Goal: Communication & Community: Participate in discussion

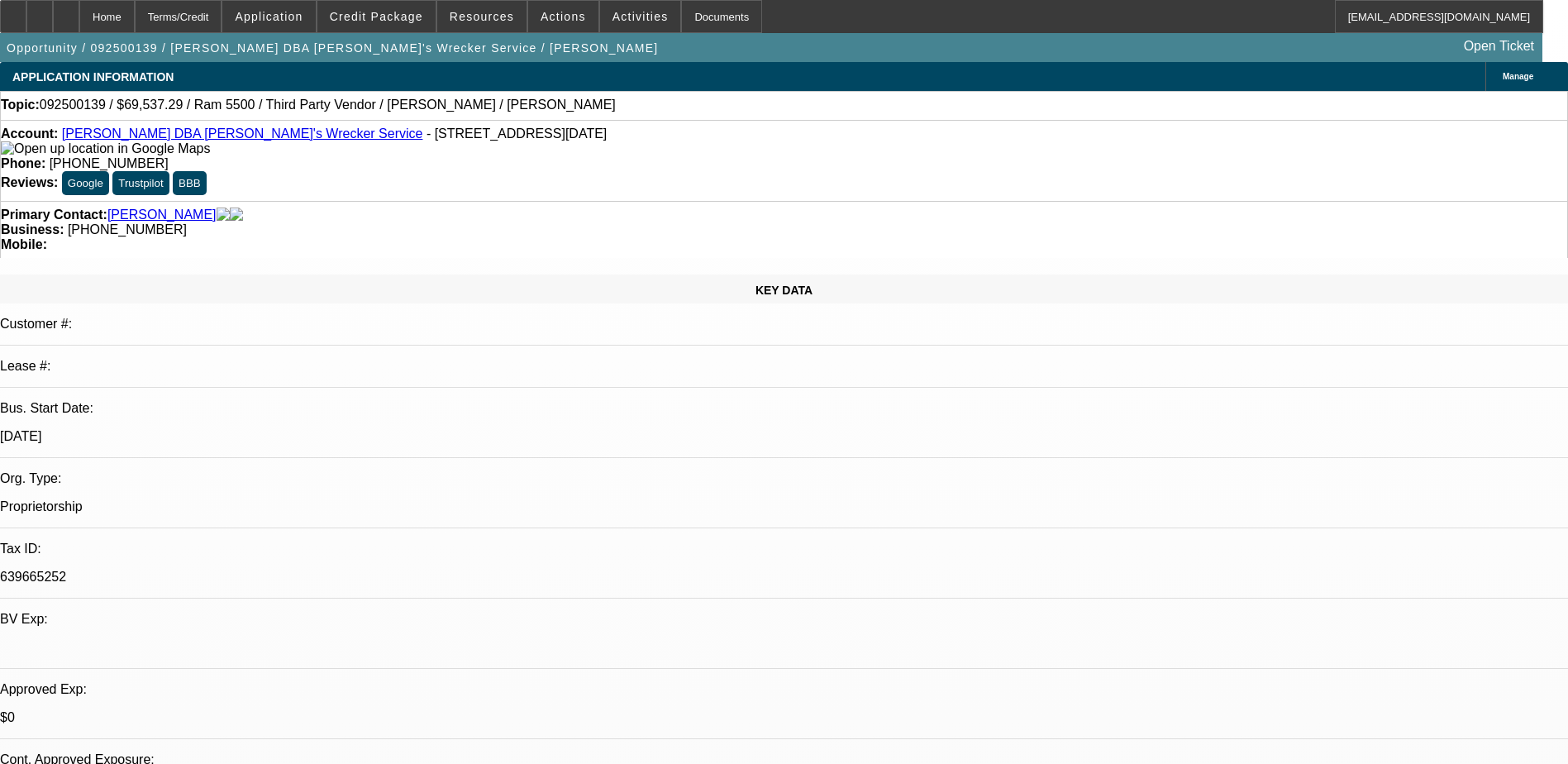
select select "0"
select select "6"
select select "0"
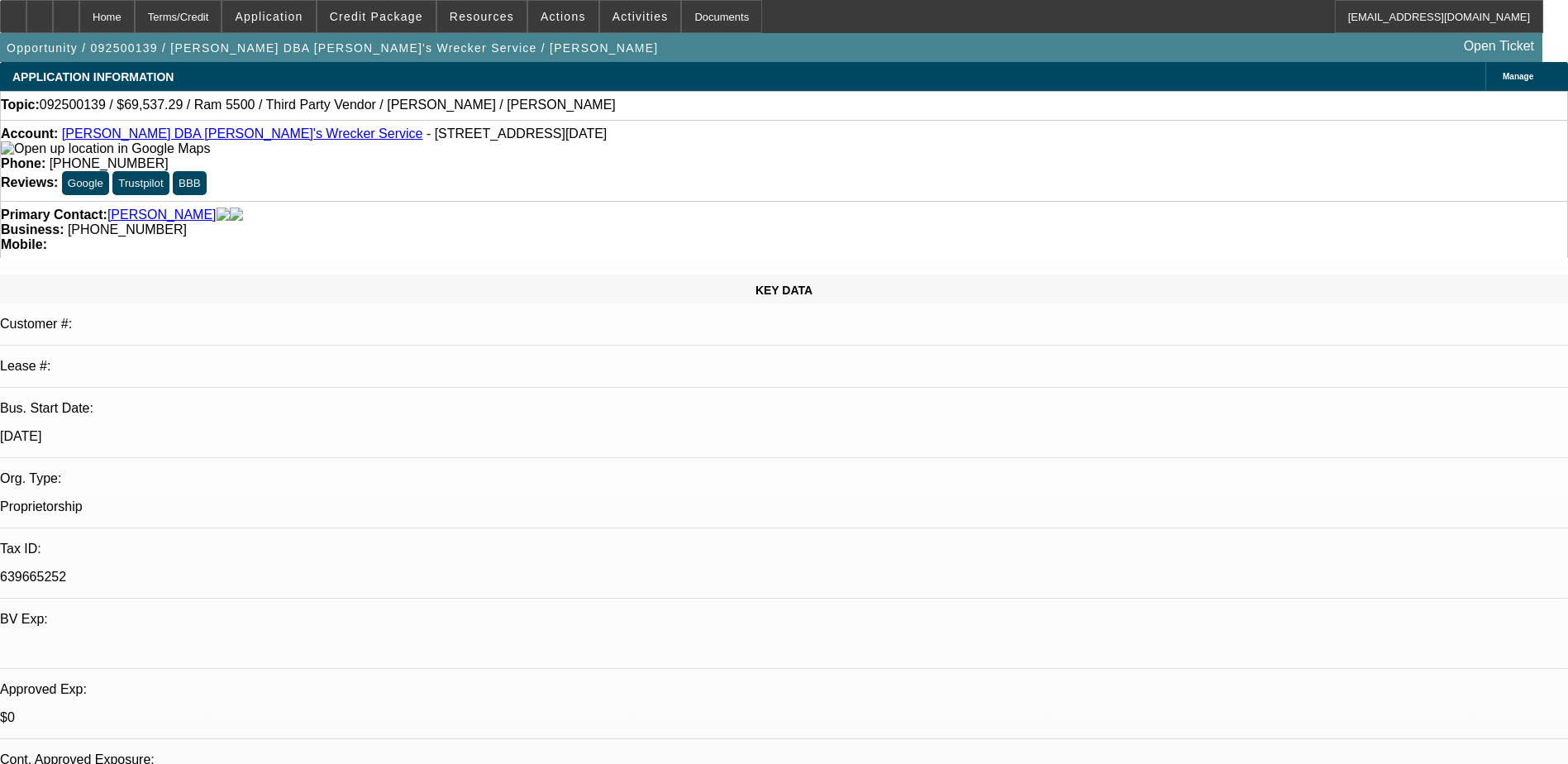
select select "0"
select select "6"
select select "0"
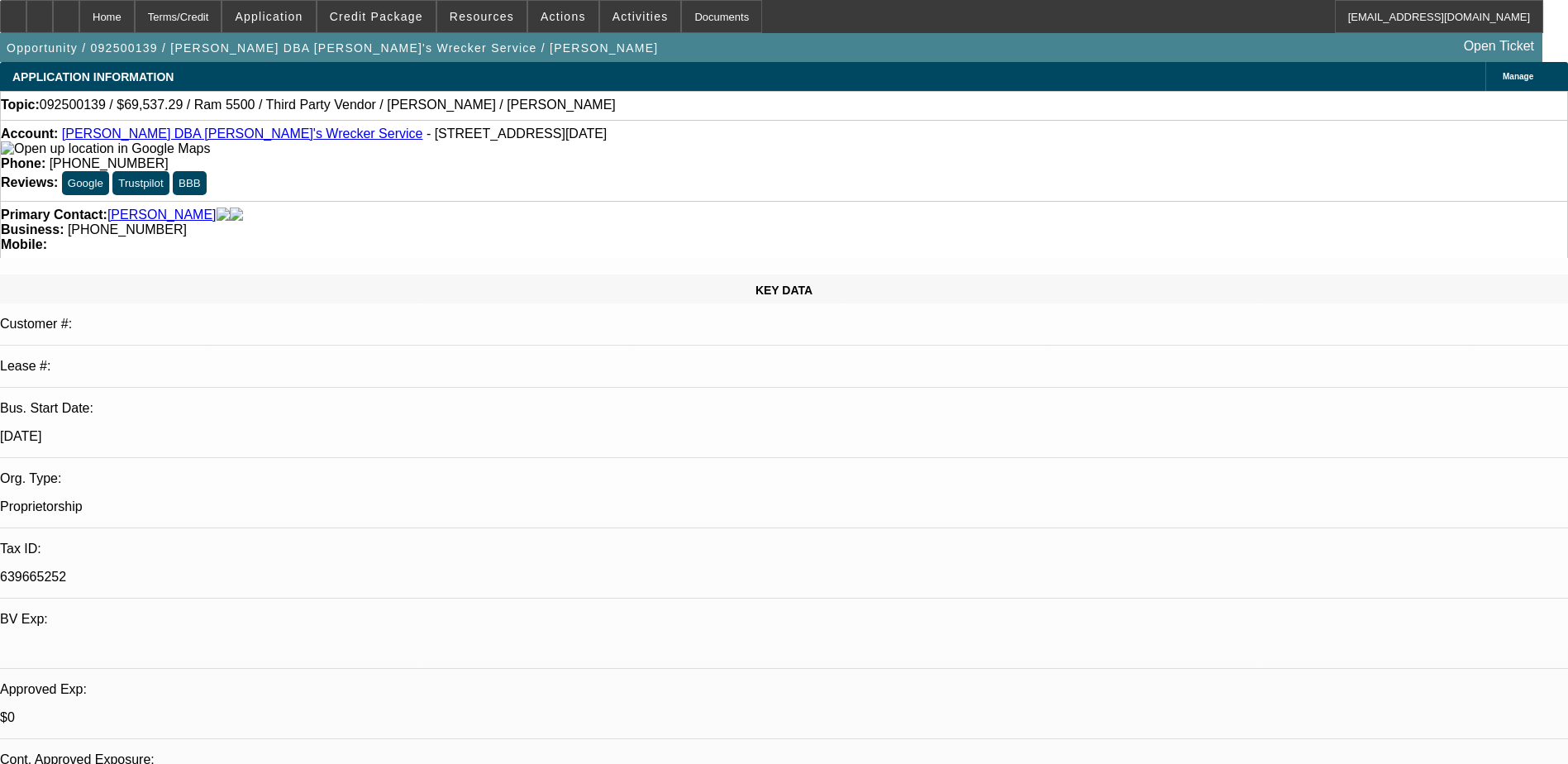
select select "0"
select select "6"
select select "0"
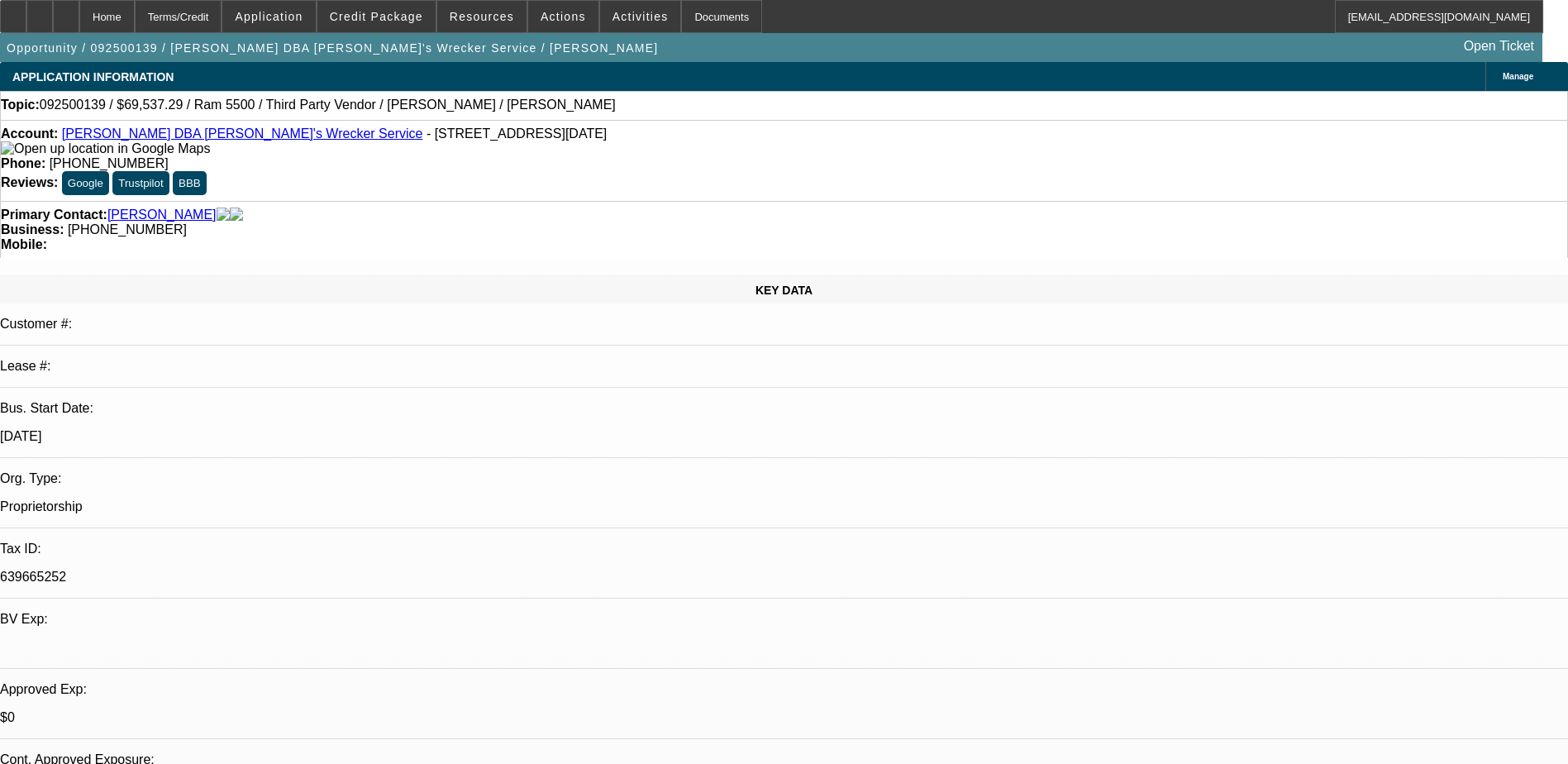
select select "6"
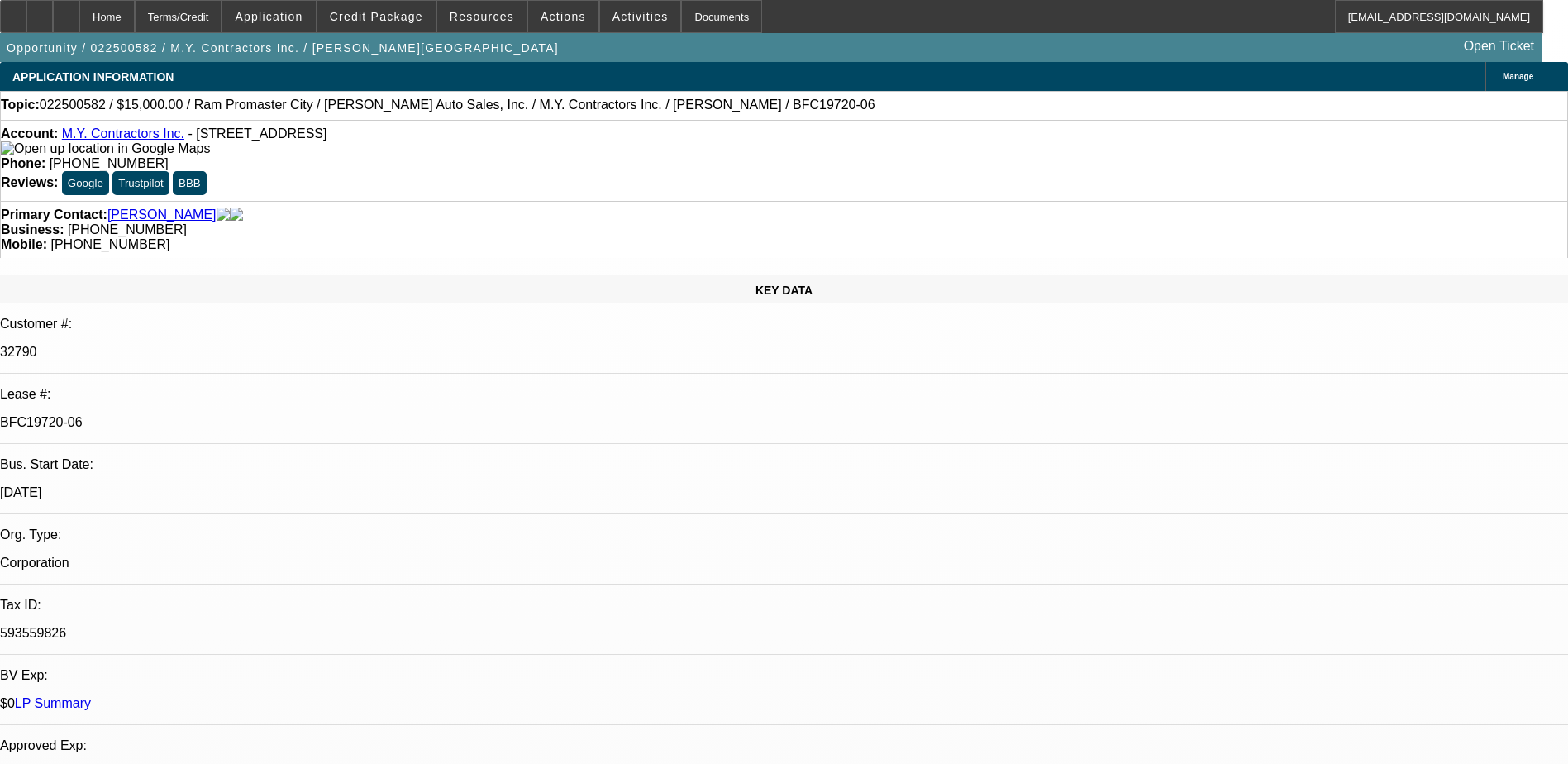
select select "0"
select select "6"
select select "0"
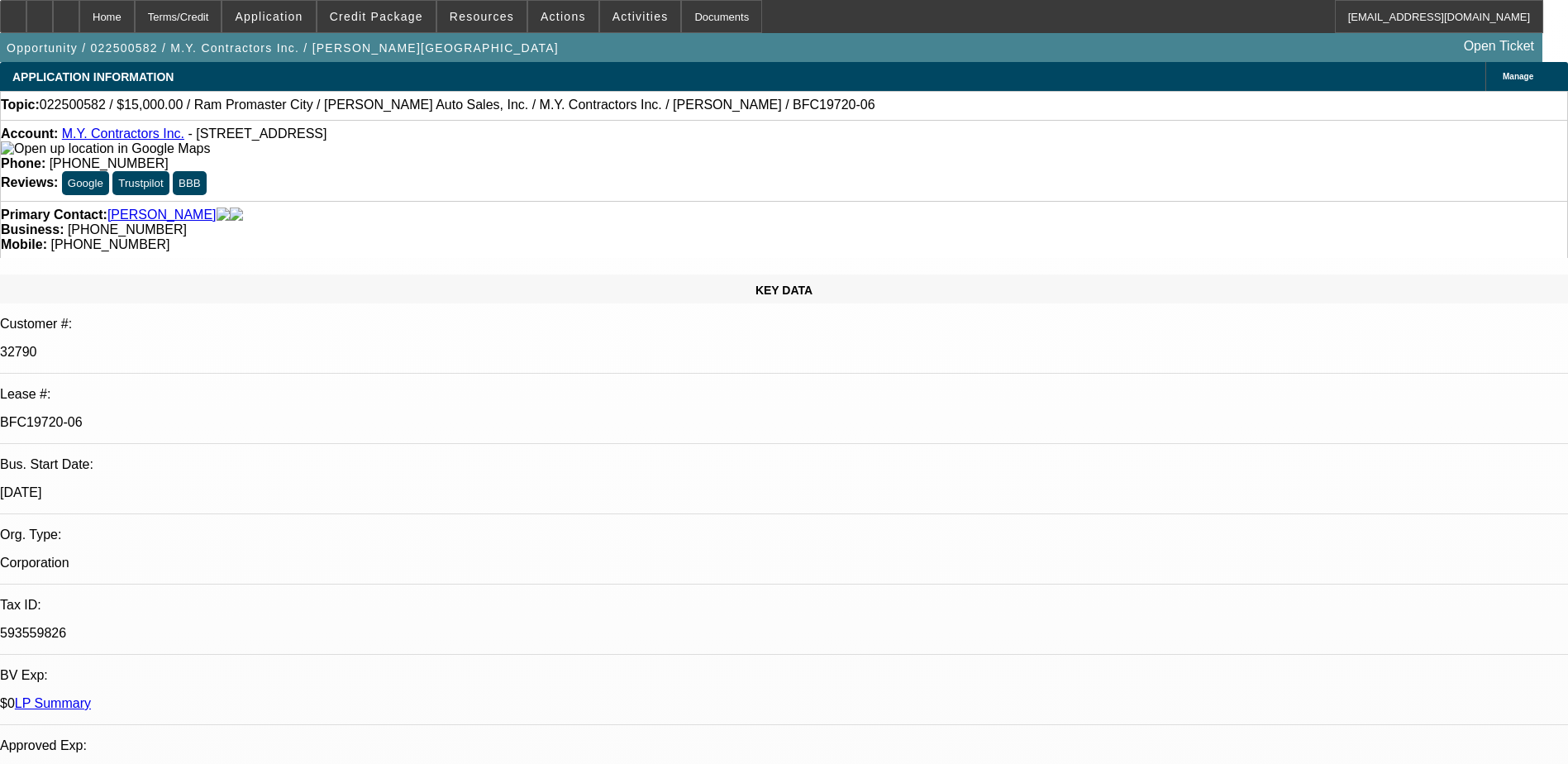
select select "0"
select select "6"
select select "0"
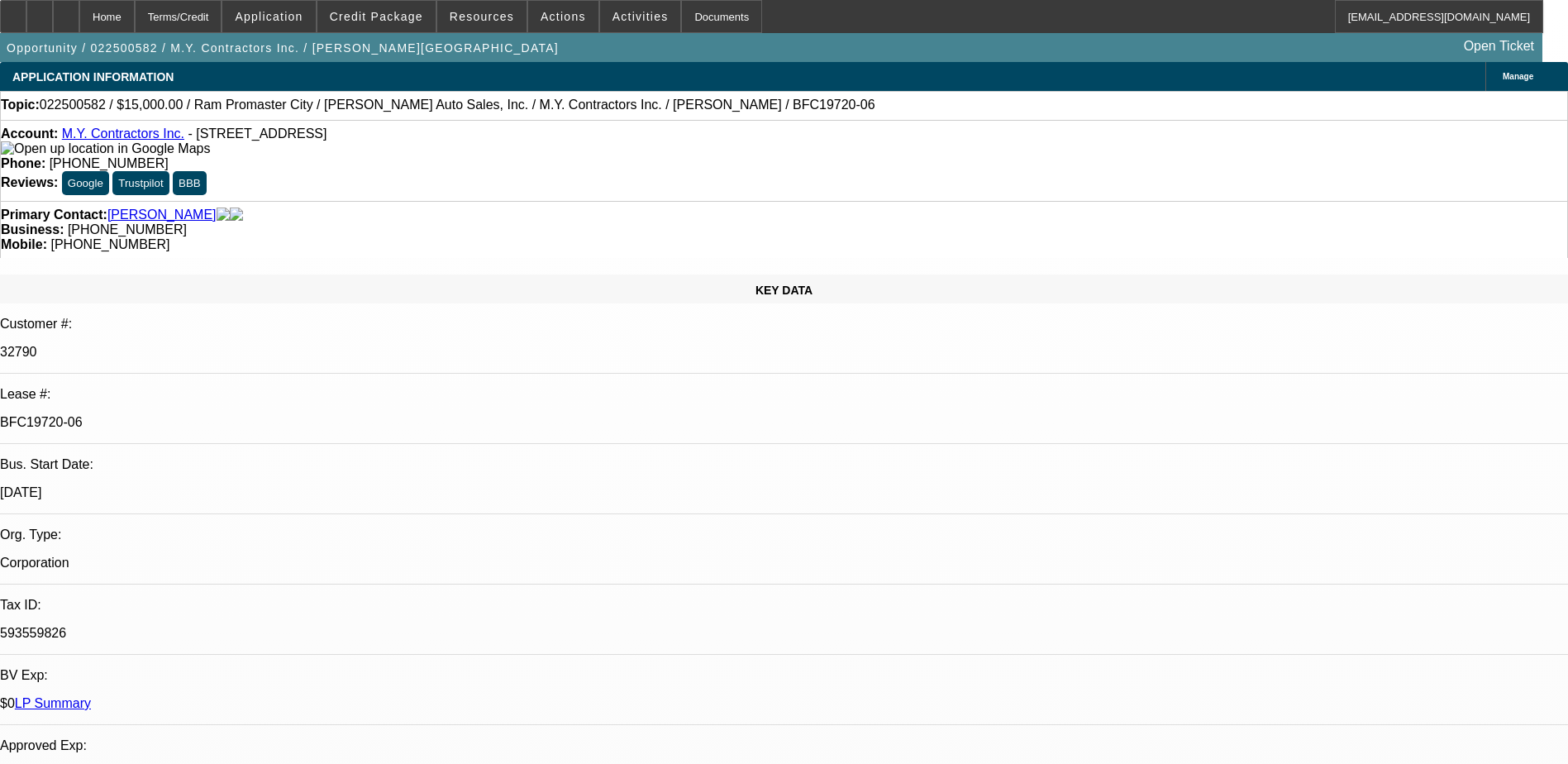
select select "0"
select select "6"
select select "0"
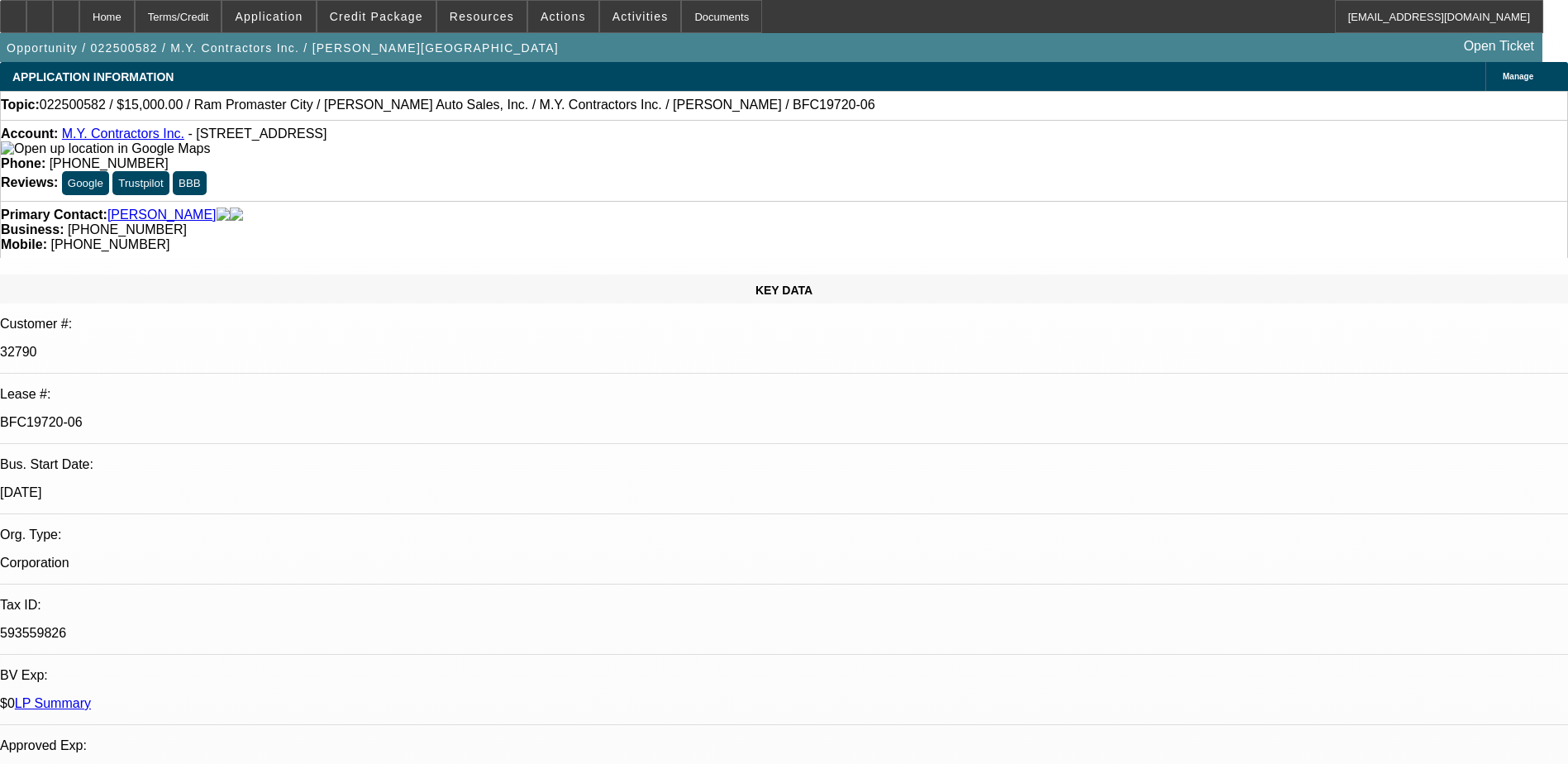
select select "6"
click at [66, 11] on icon at bounding box center [66, 11] width 0 height 0
select select "0"
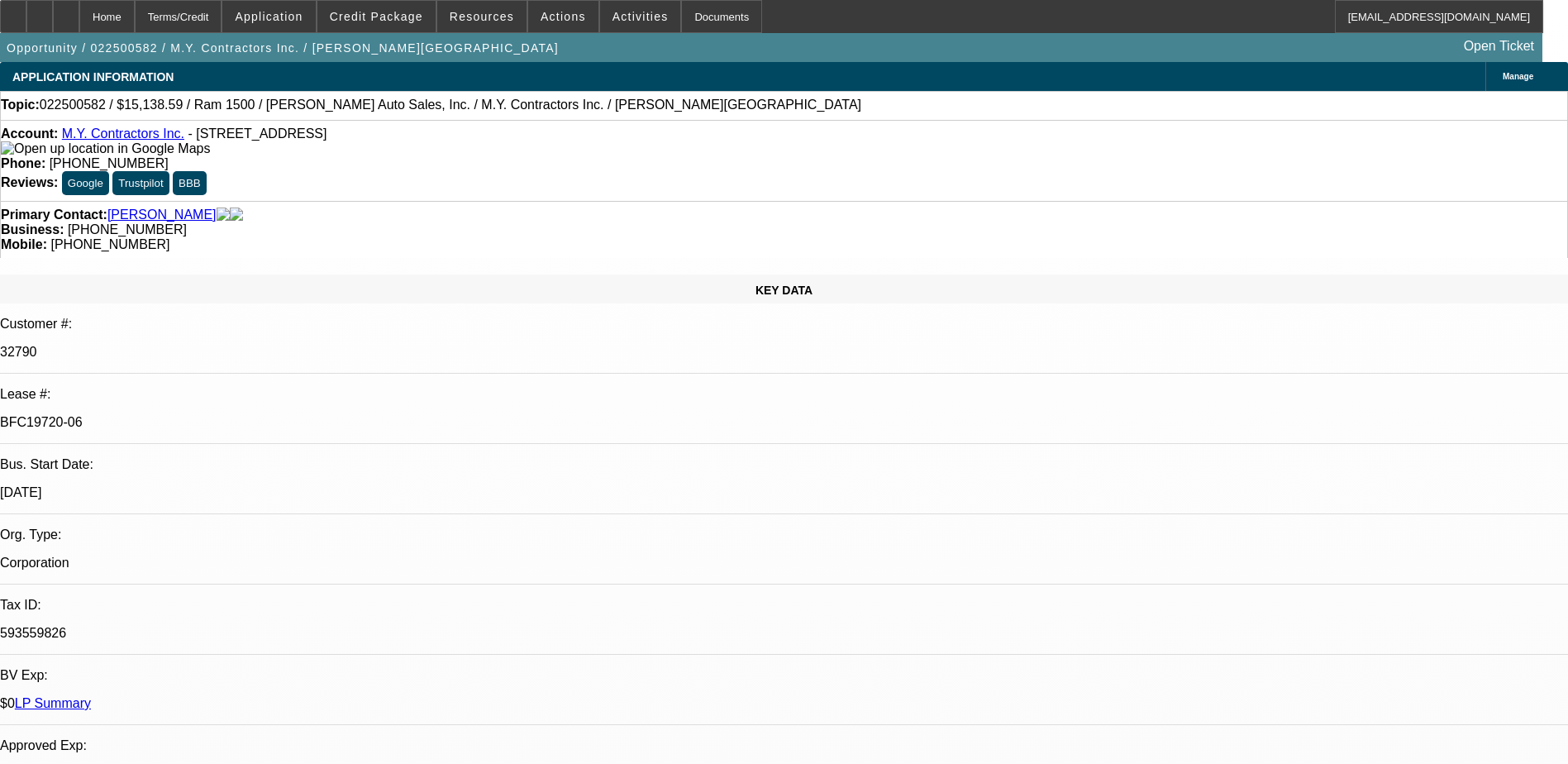
select select "0"
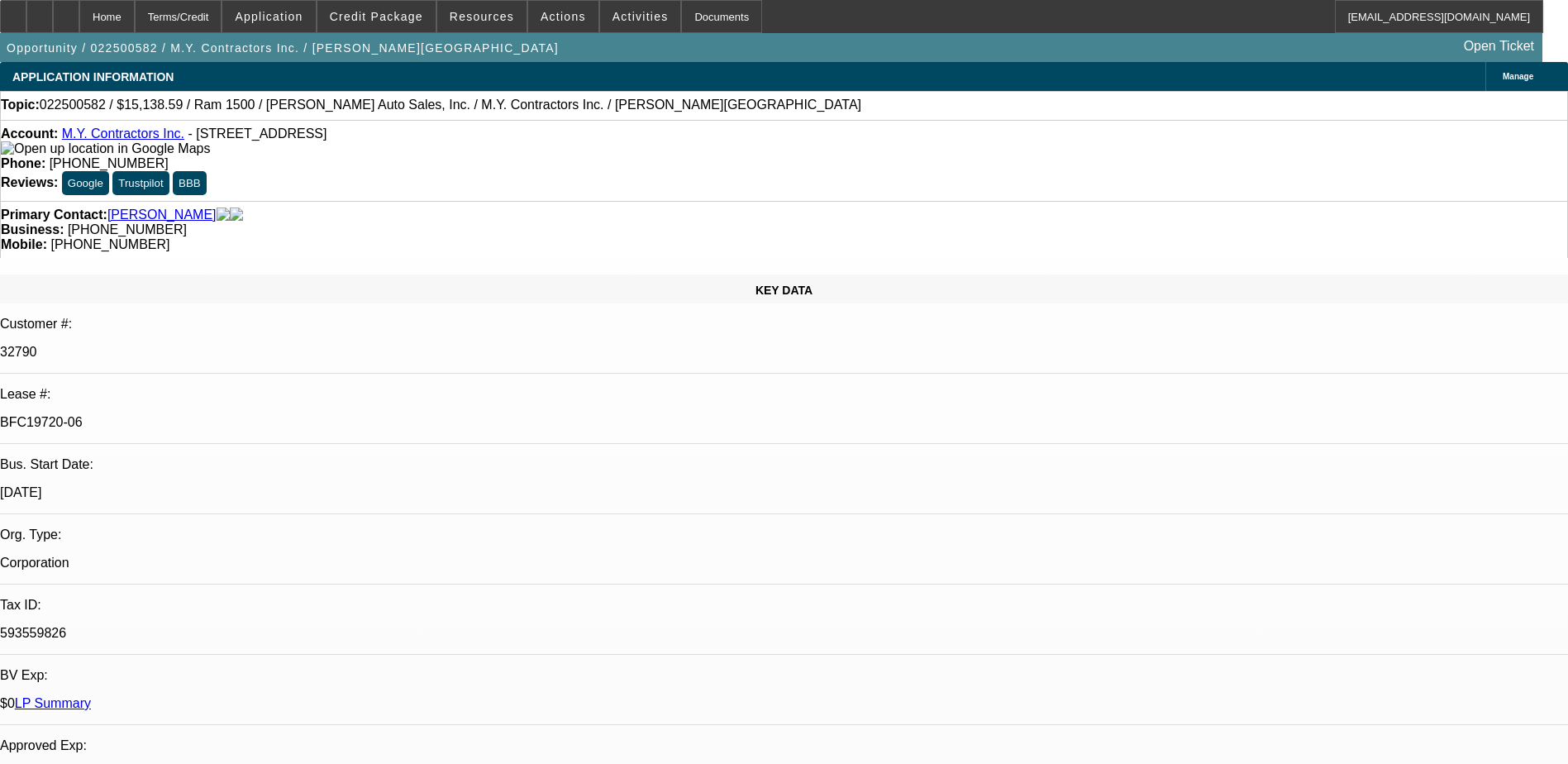
select select "0"
select select "1"
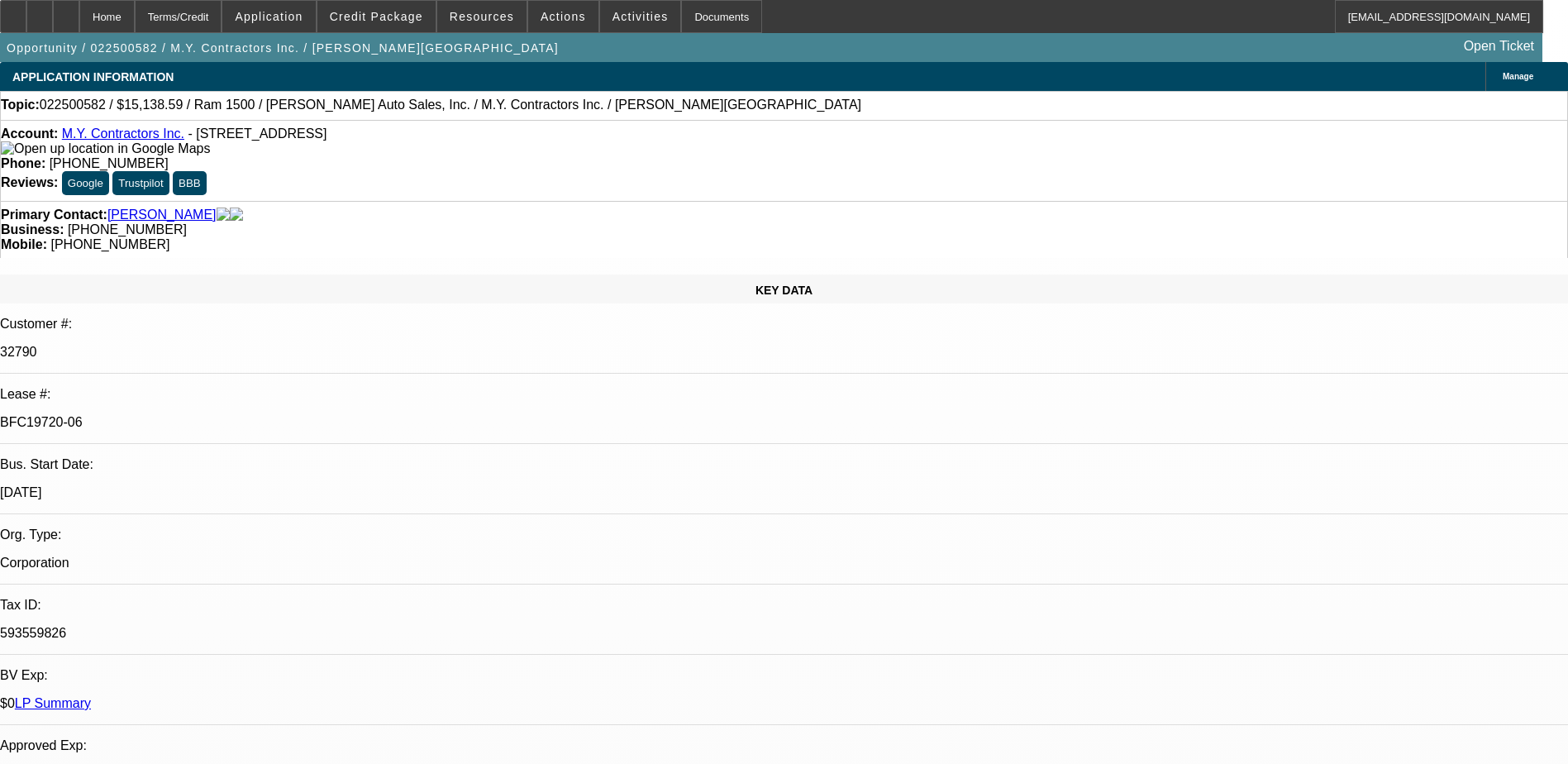
select select "1"
select select "6"
select select "1"
select select "6"
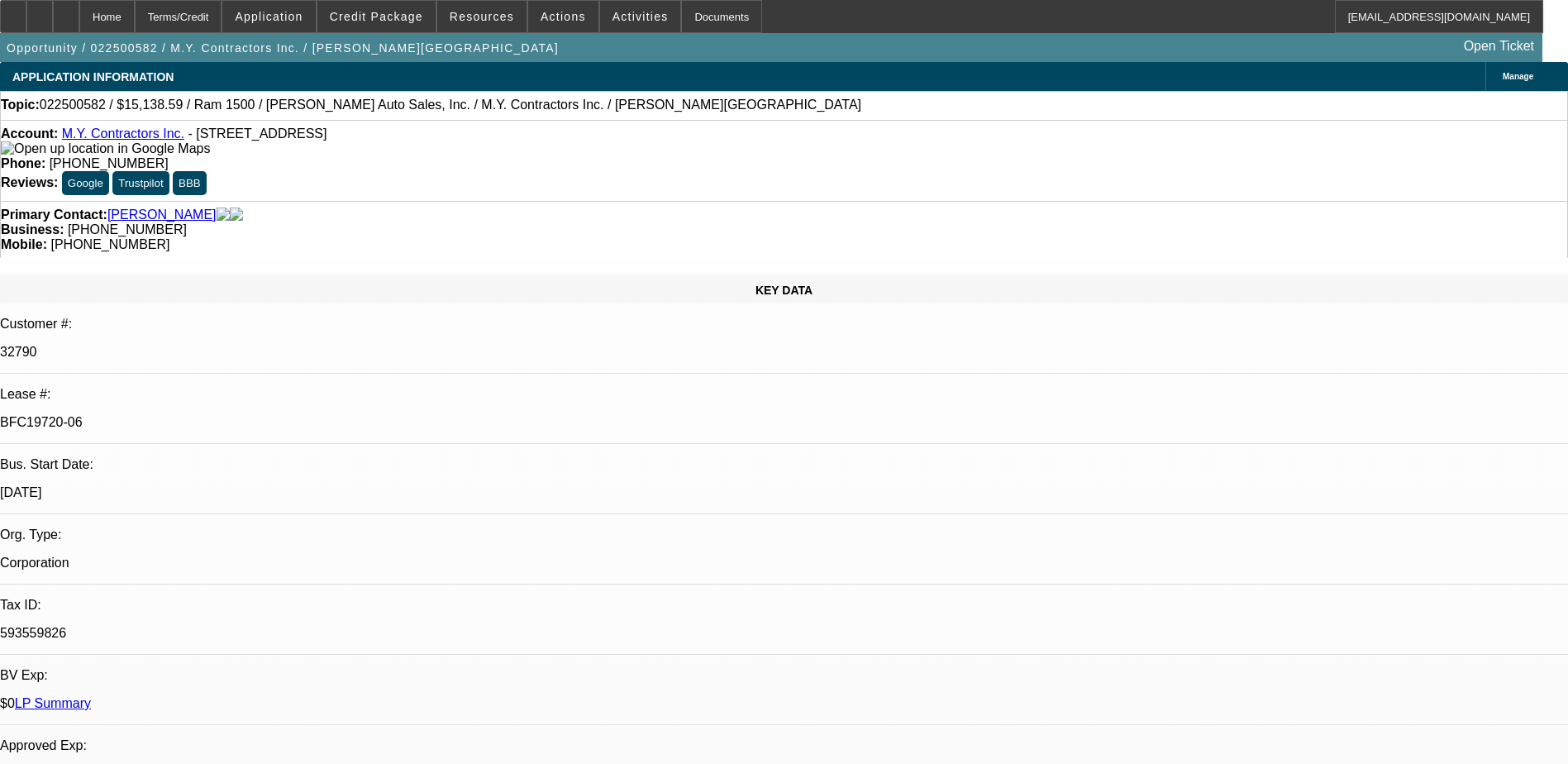
select select "1"
select select "6"
select select "1"
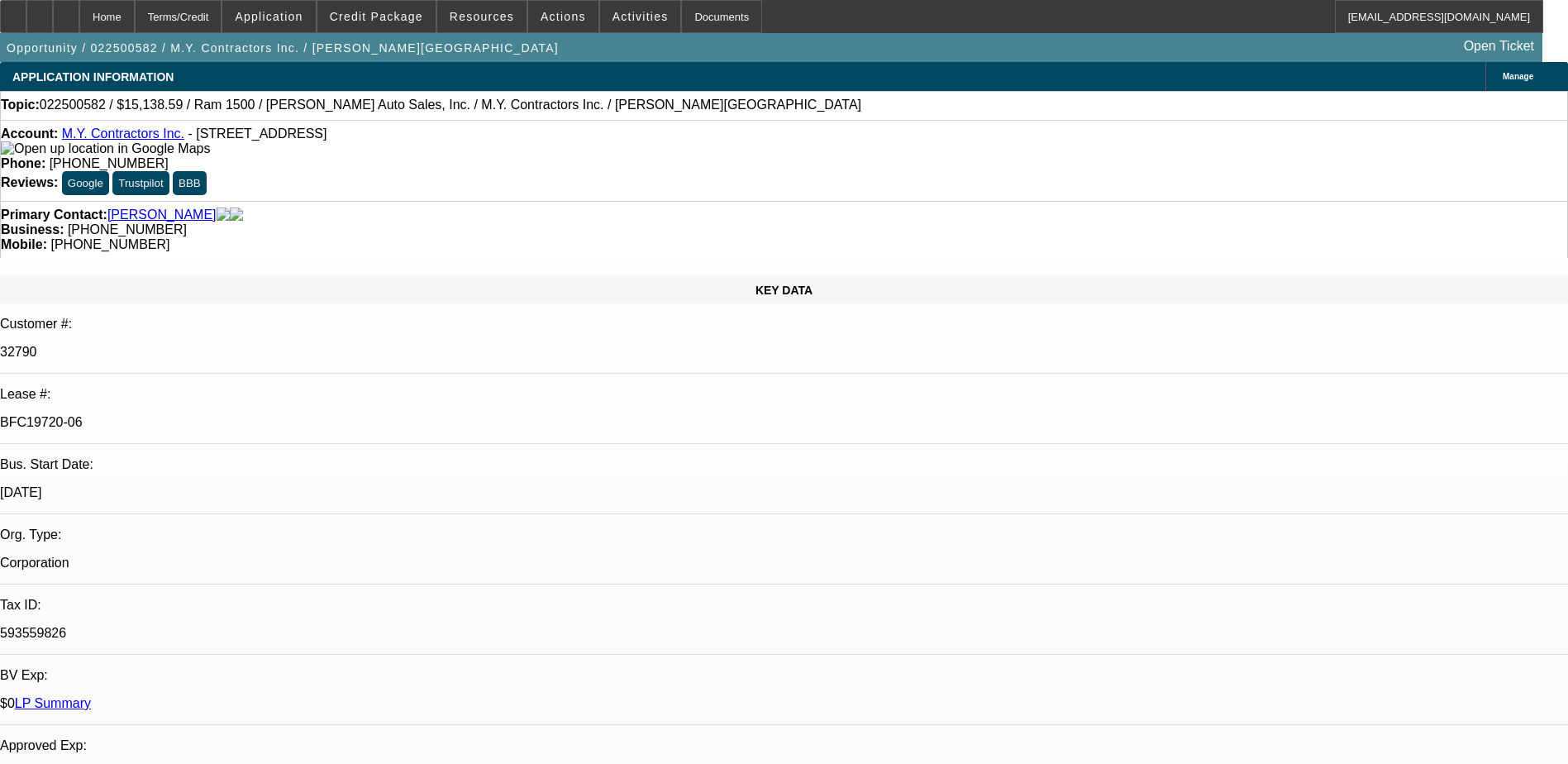
select select "6"
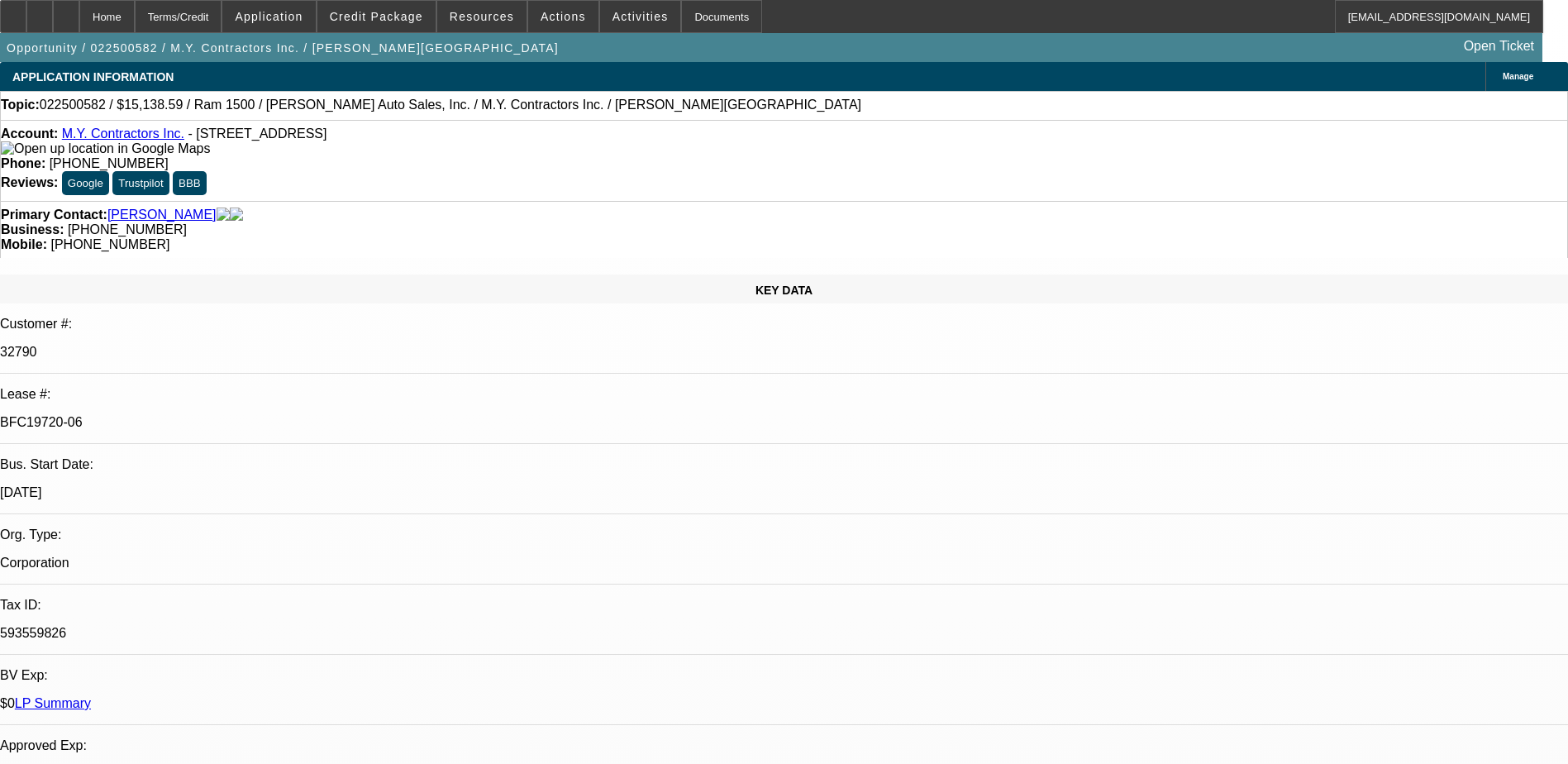
click at [66, 11] on icon at bounding box center [66, 11] width 0 height 0
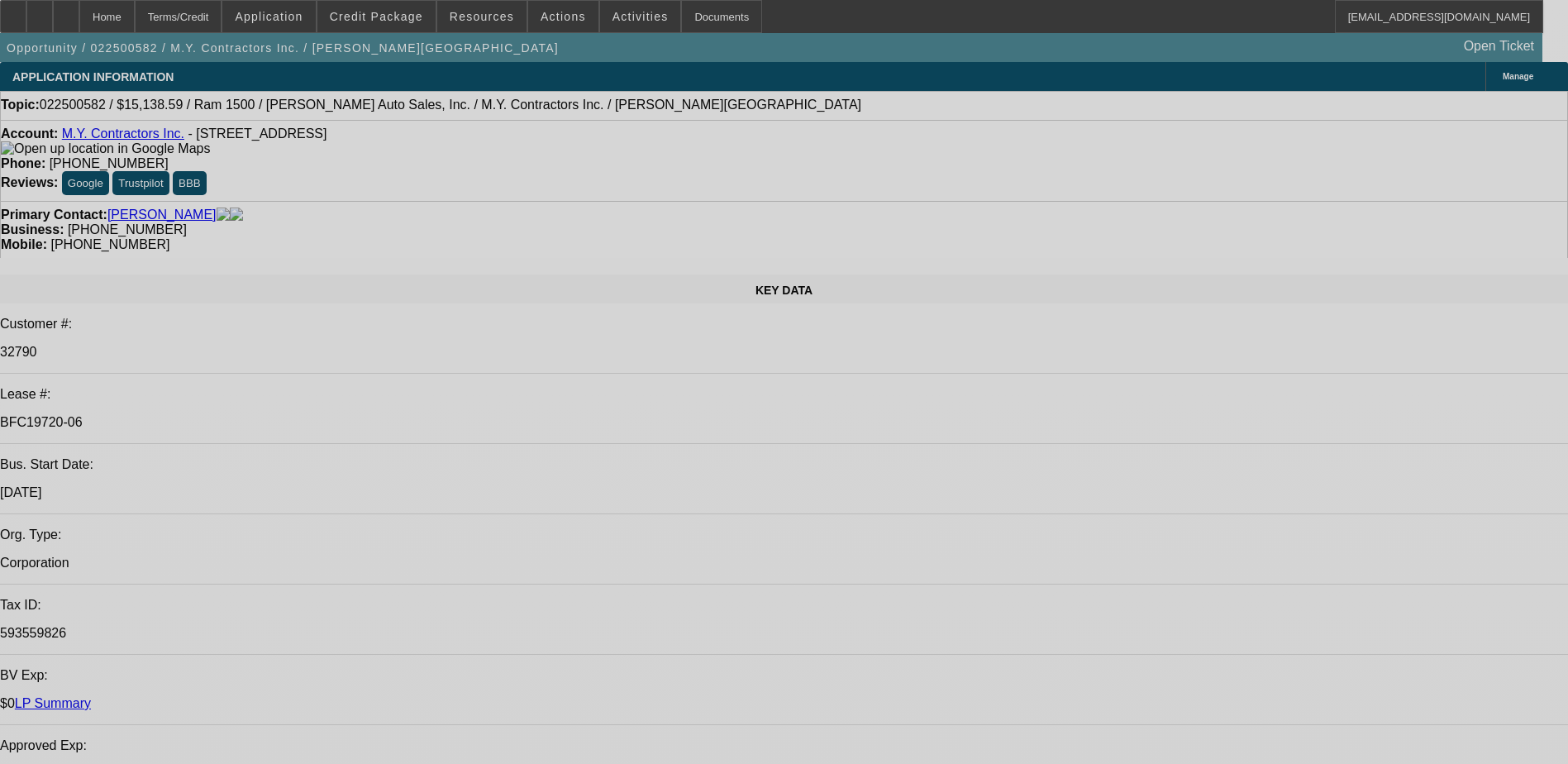
select select "0"
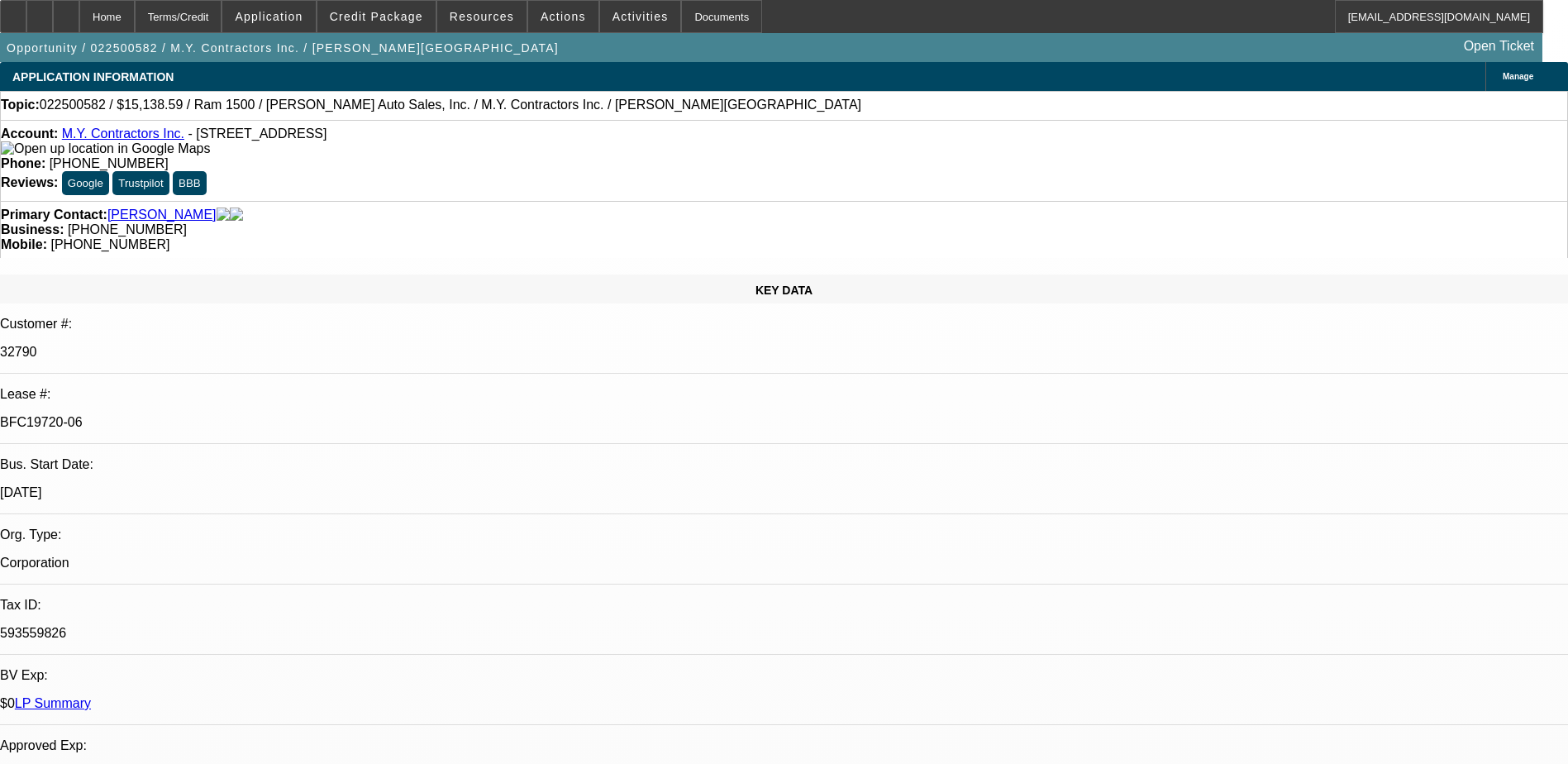
select select "0"
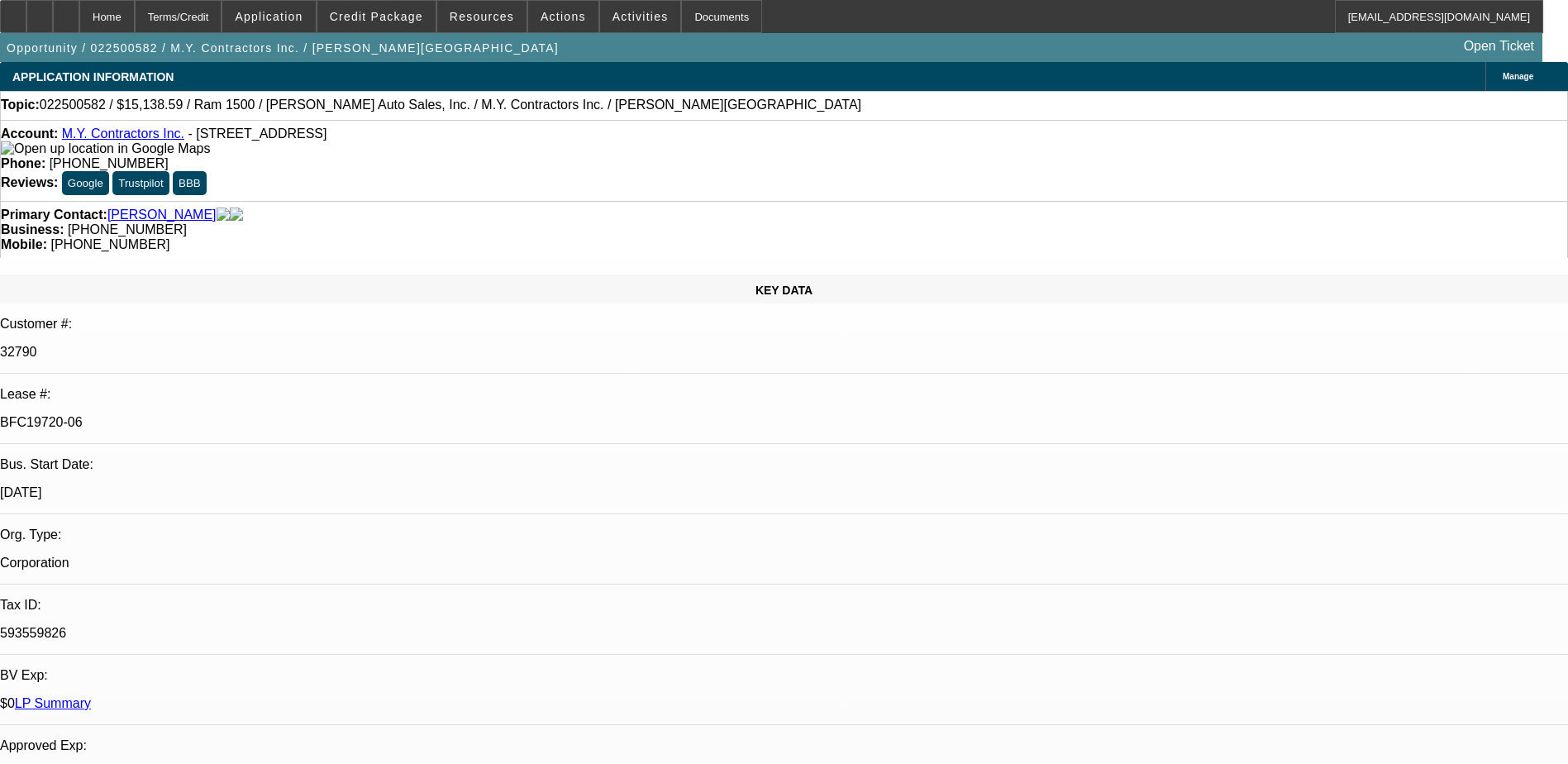
select select "0"
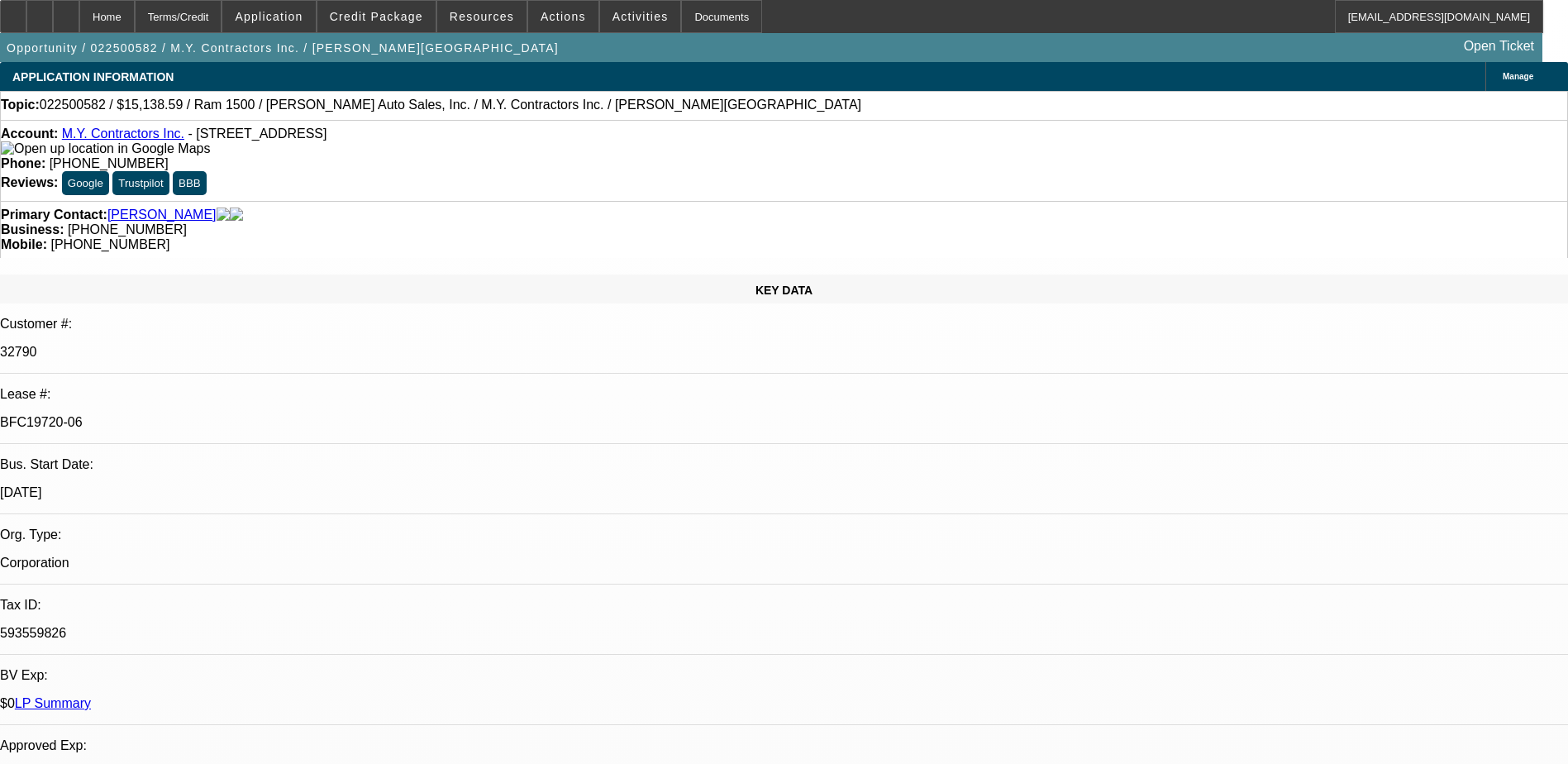
select select "0"
select select "1"
select select "6"
select select "1"
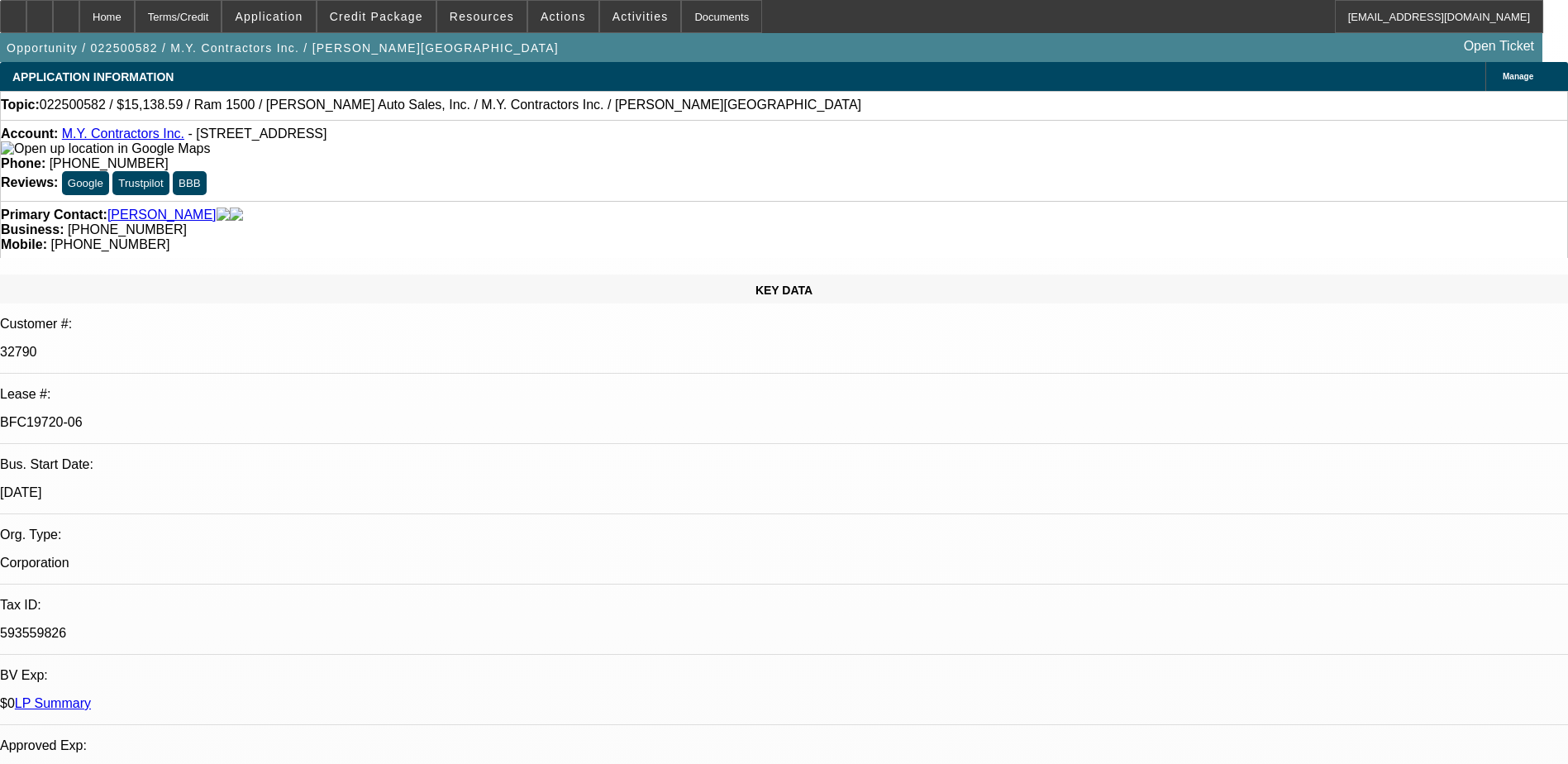
select select "1"
select select "6"
select select "1"
select select "6"
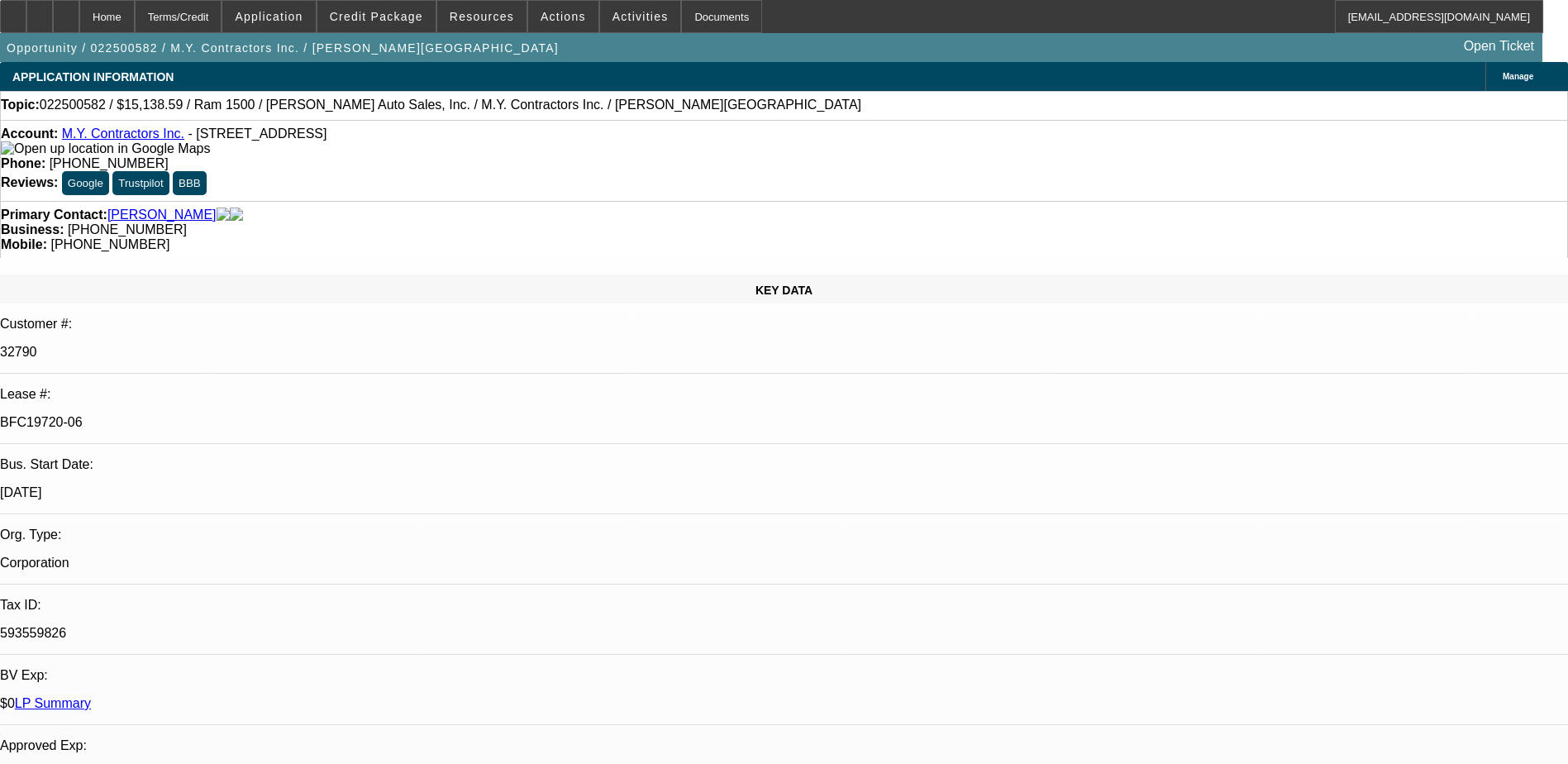
select select "1"
select select "6"
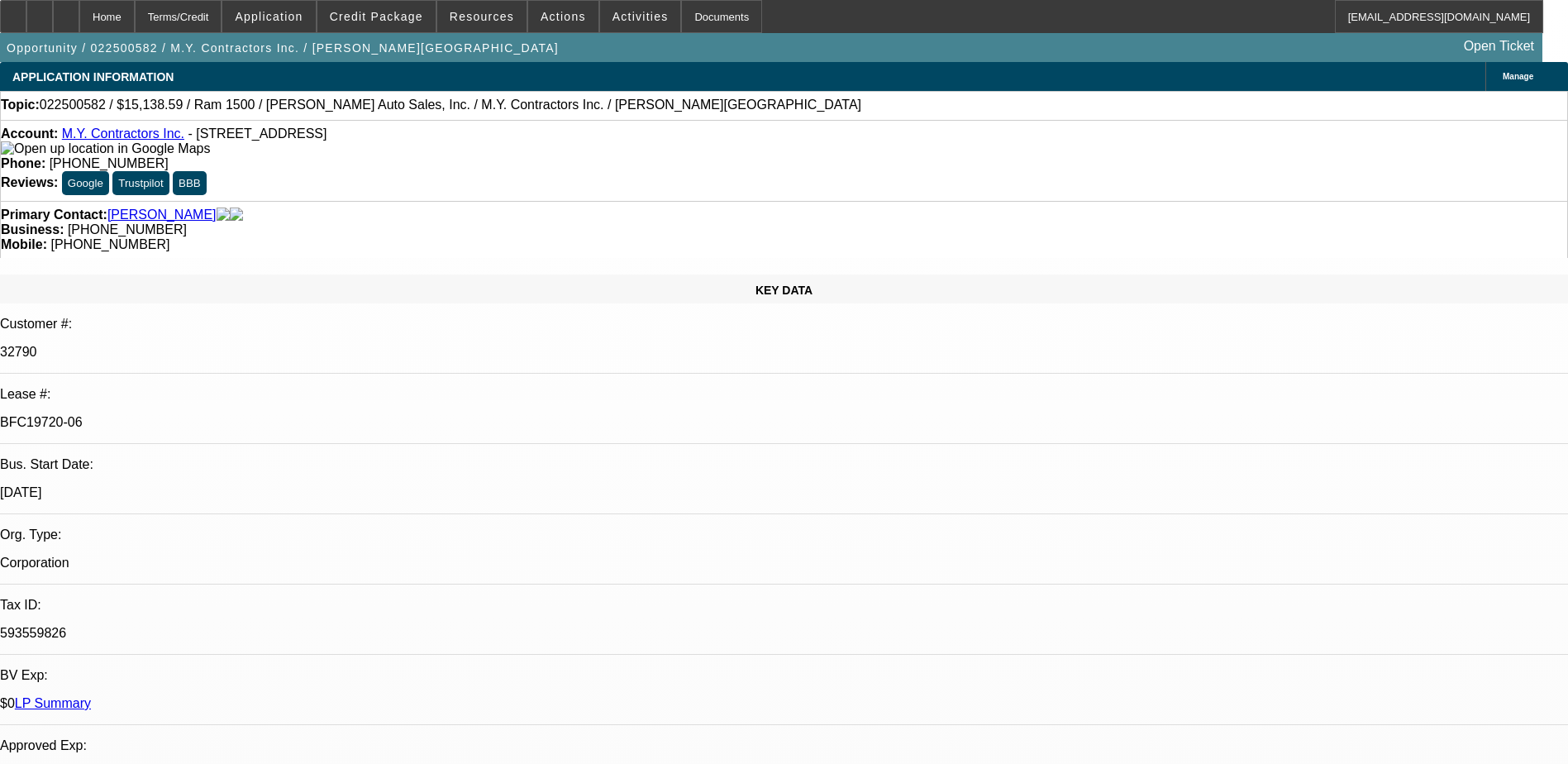
click at [66, 11] on icon at bounding box center [66, 11] width 0 height 0
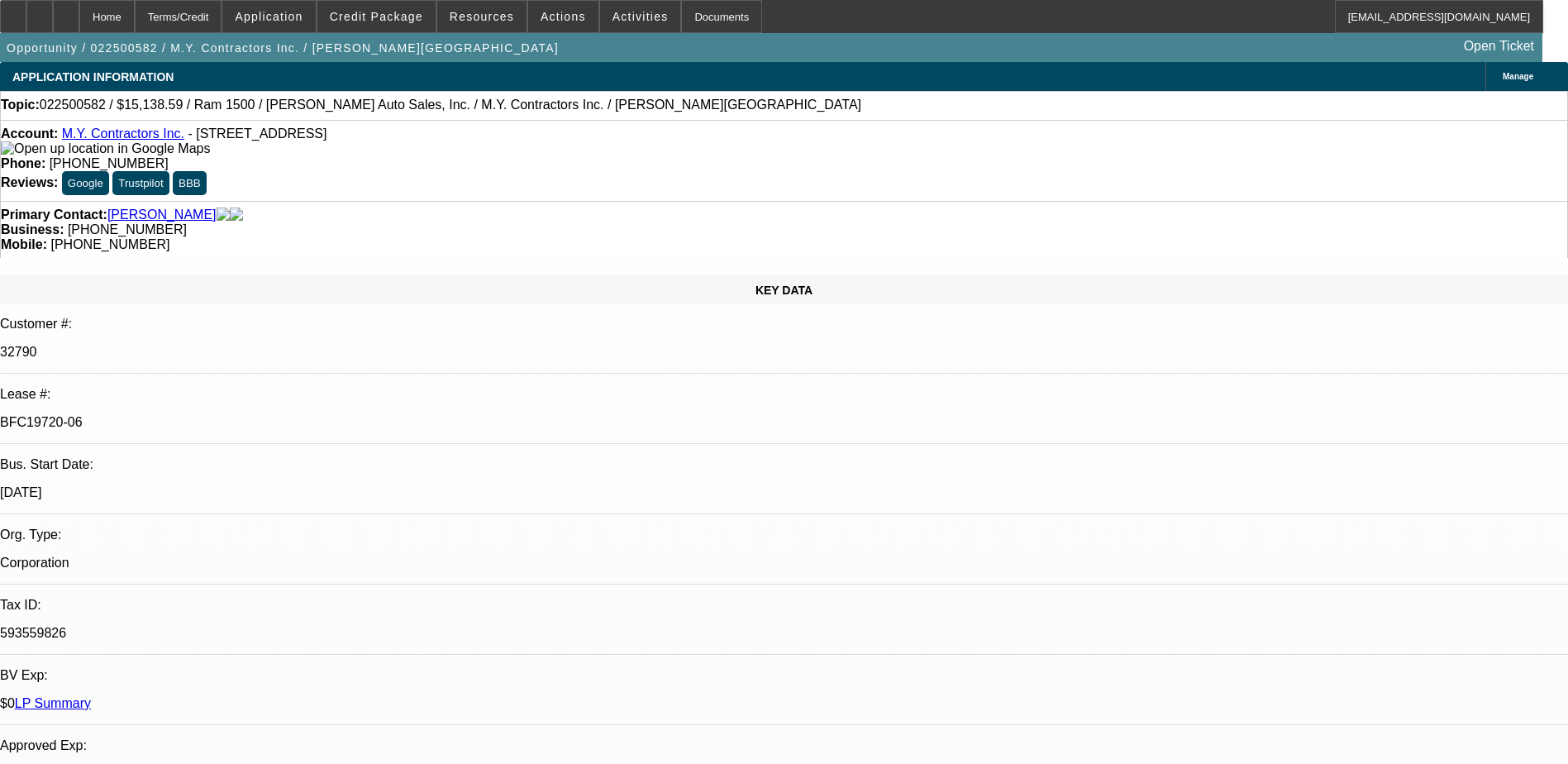
select select "0"
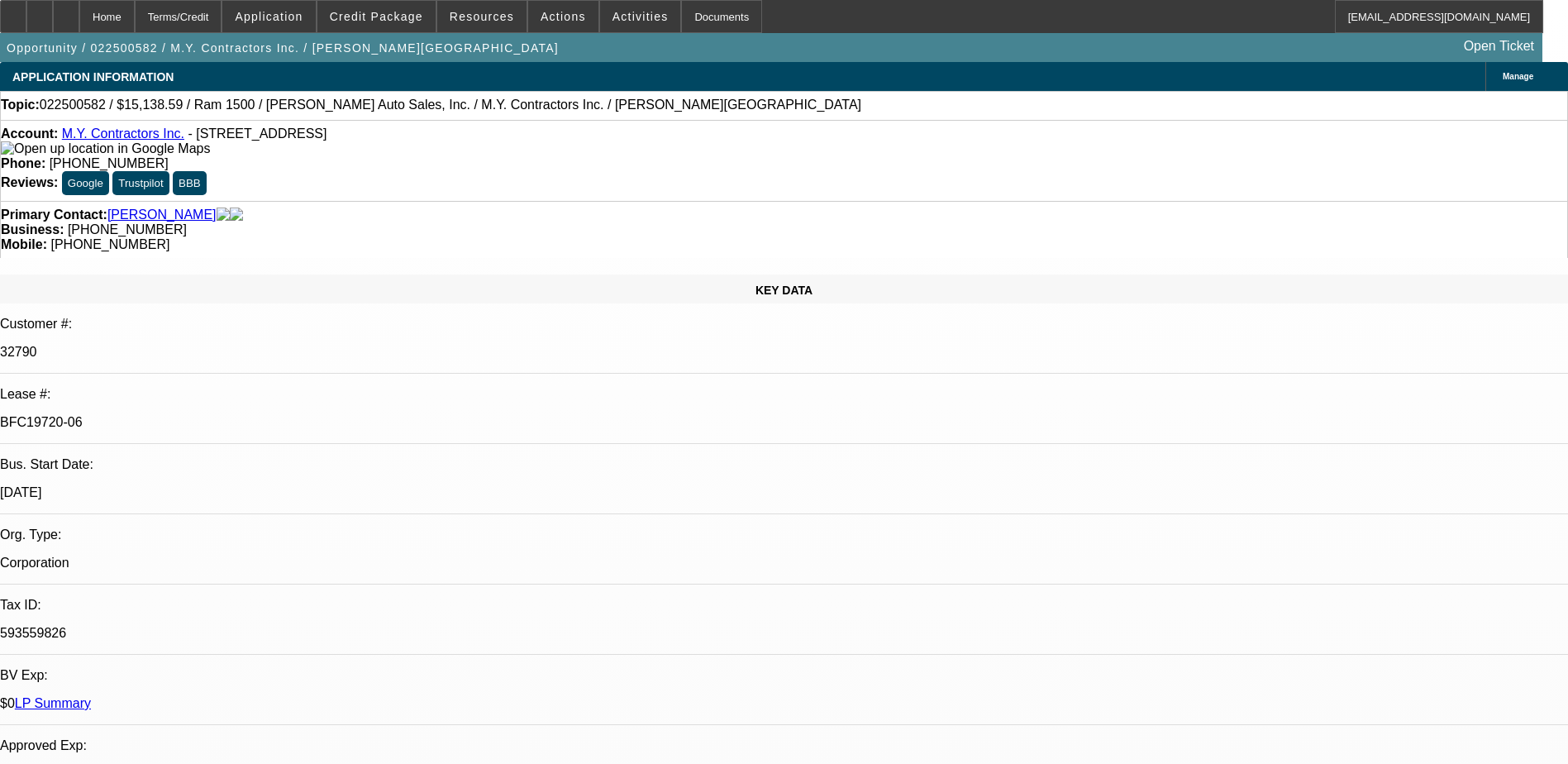
select select "0"
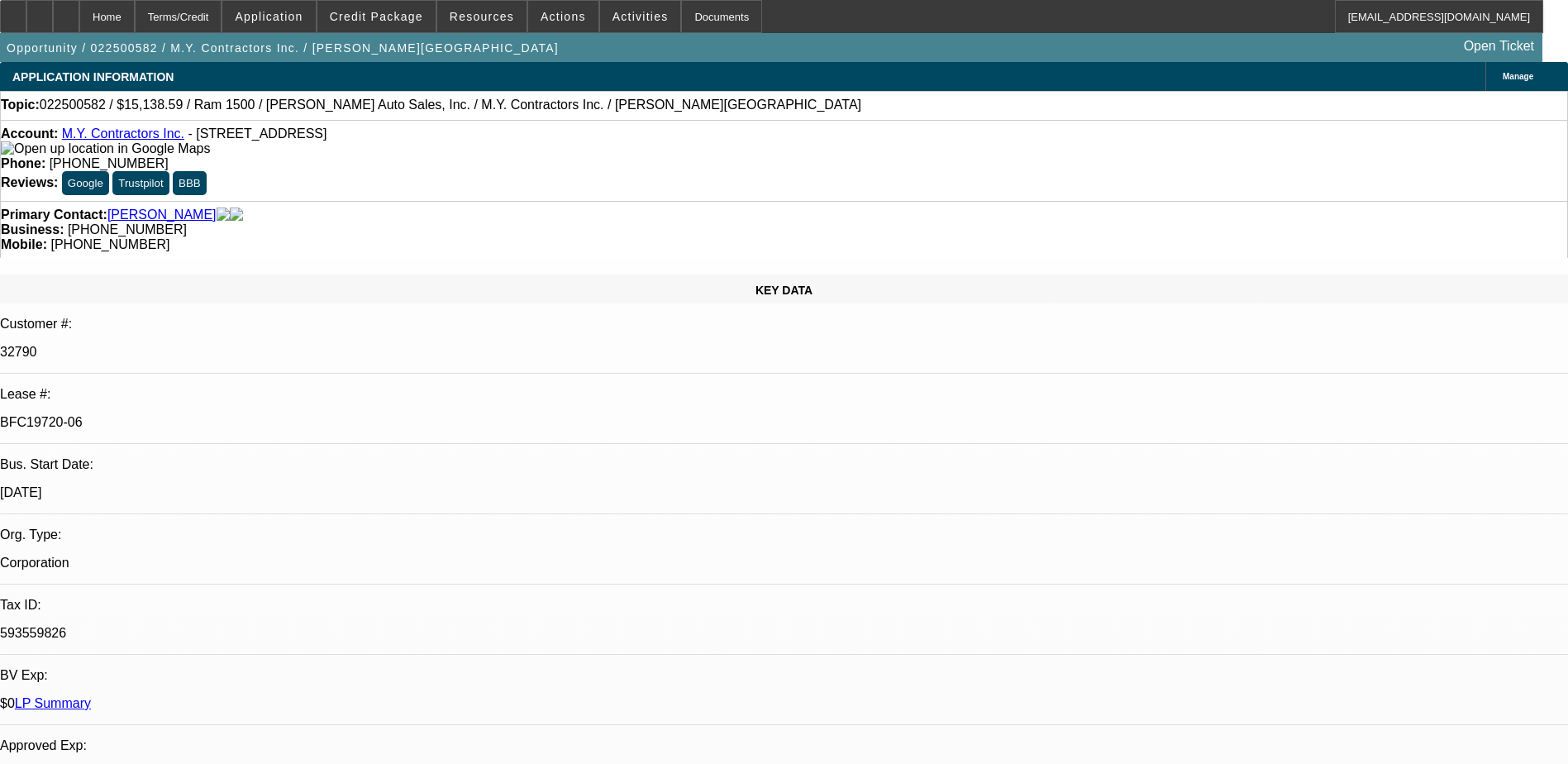
select select "0"
select select "1"
select select "6"
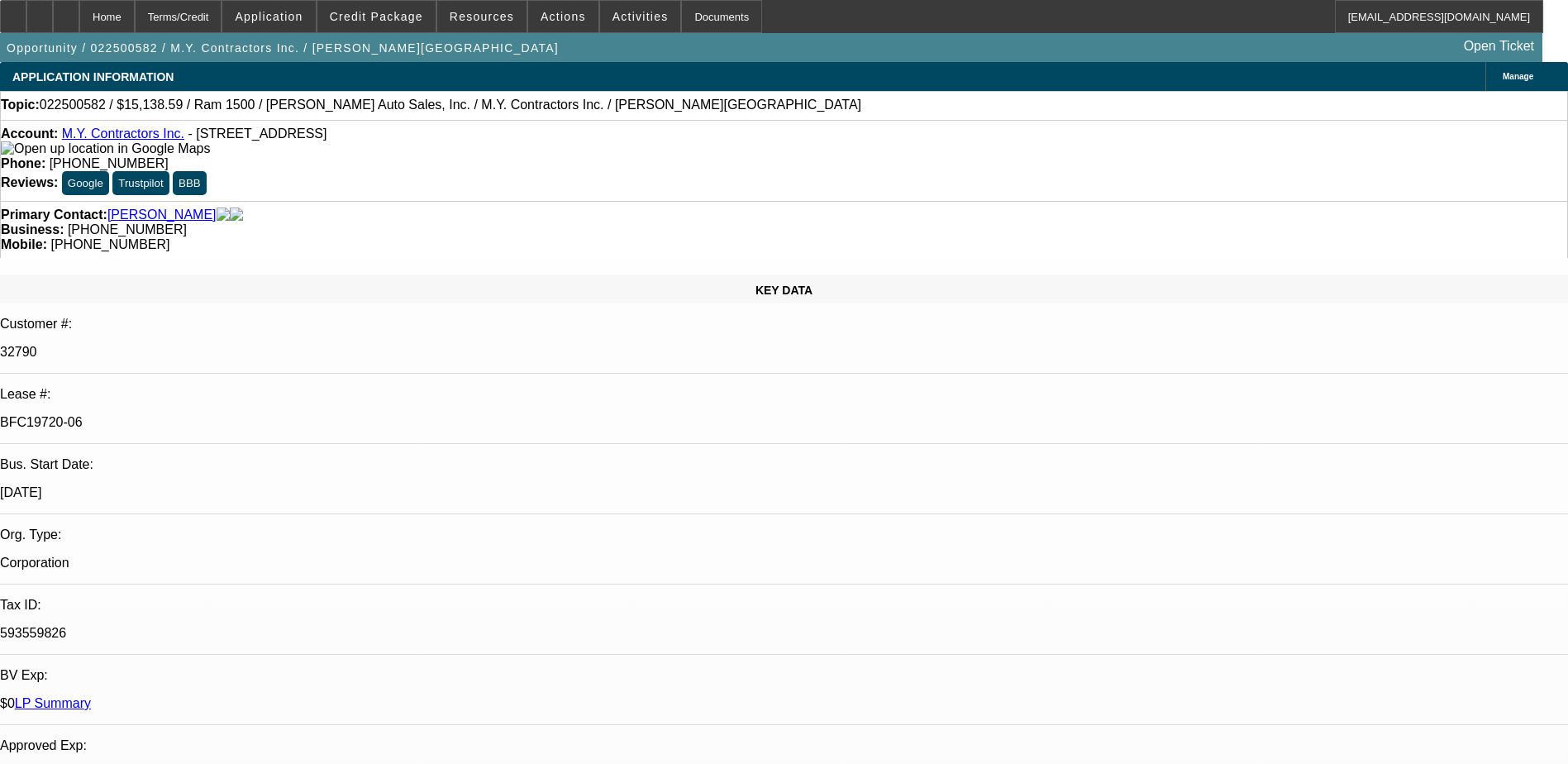
select select "1"
select select "6"
select select "1"
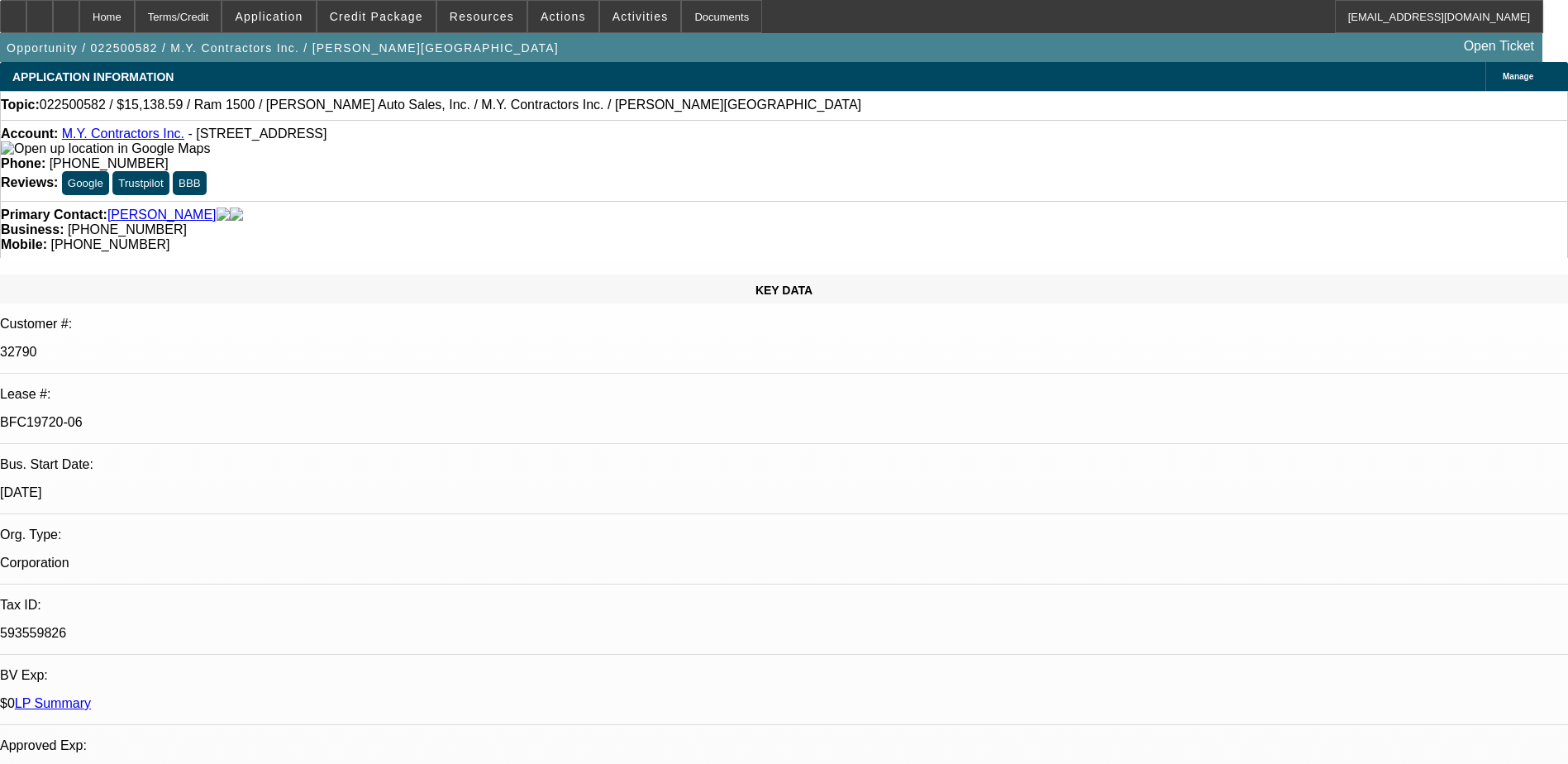
select select "6"
select select "1"
select select "6"
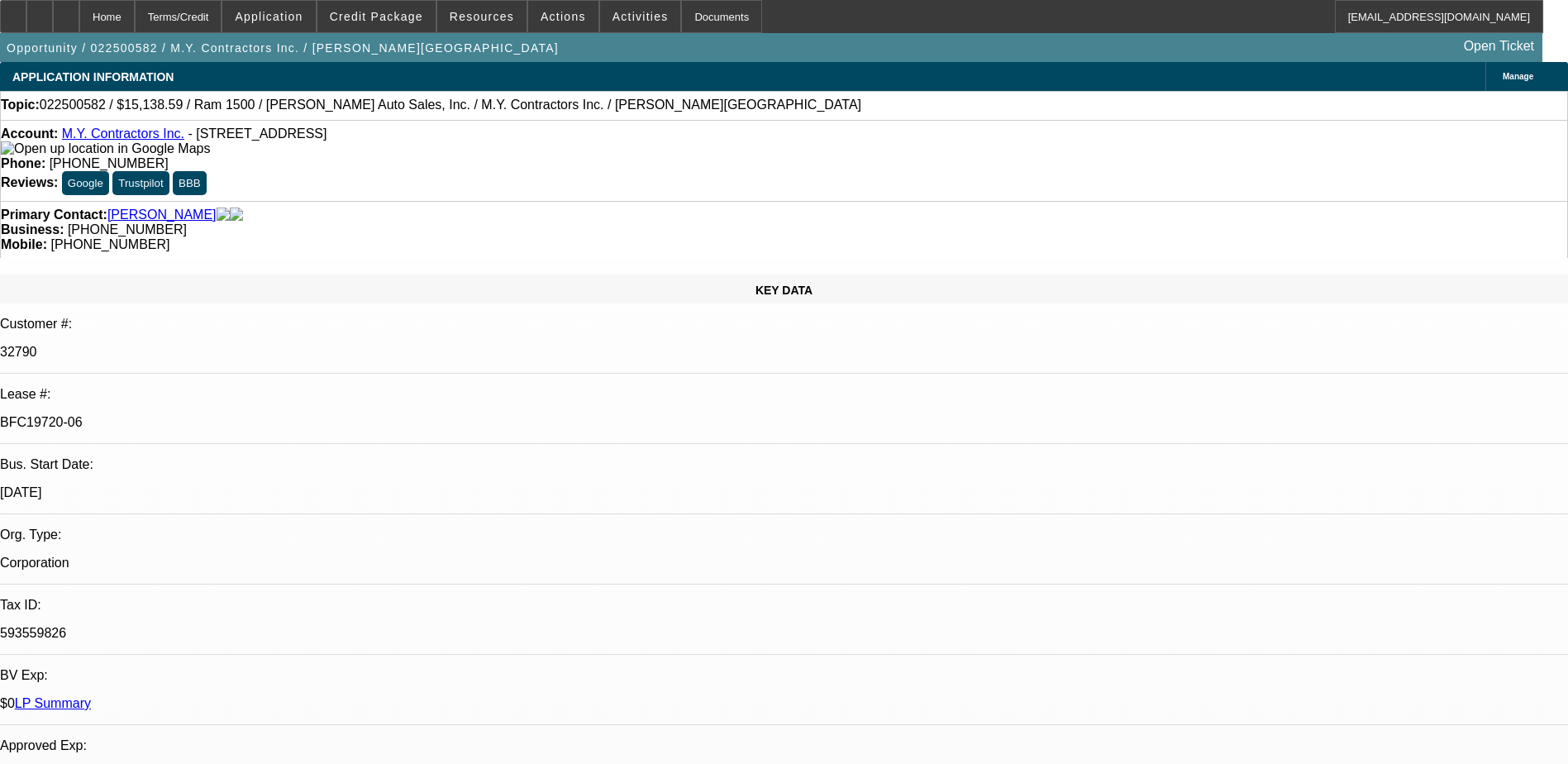
click at [79, 22] on div at bounding box center [66, 16] width 27 height 33
select select "0"
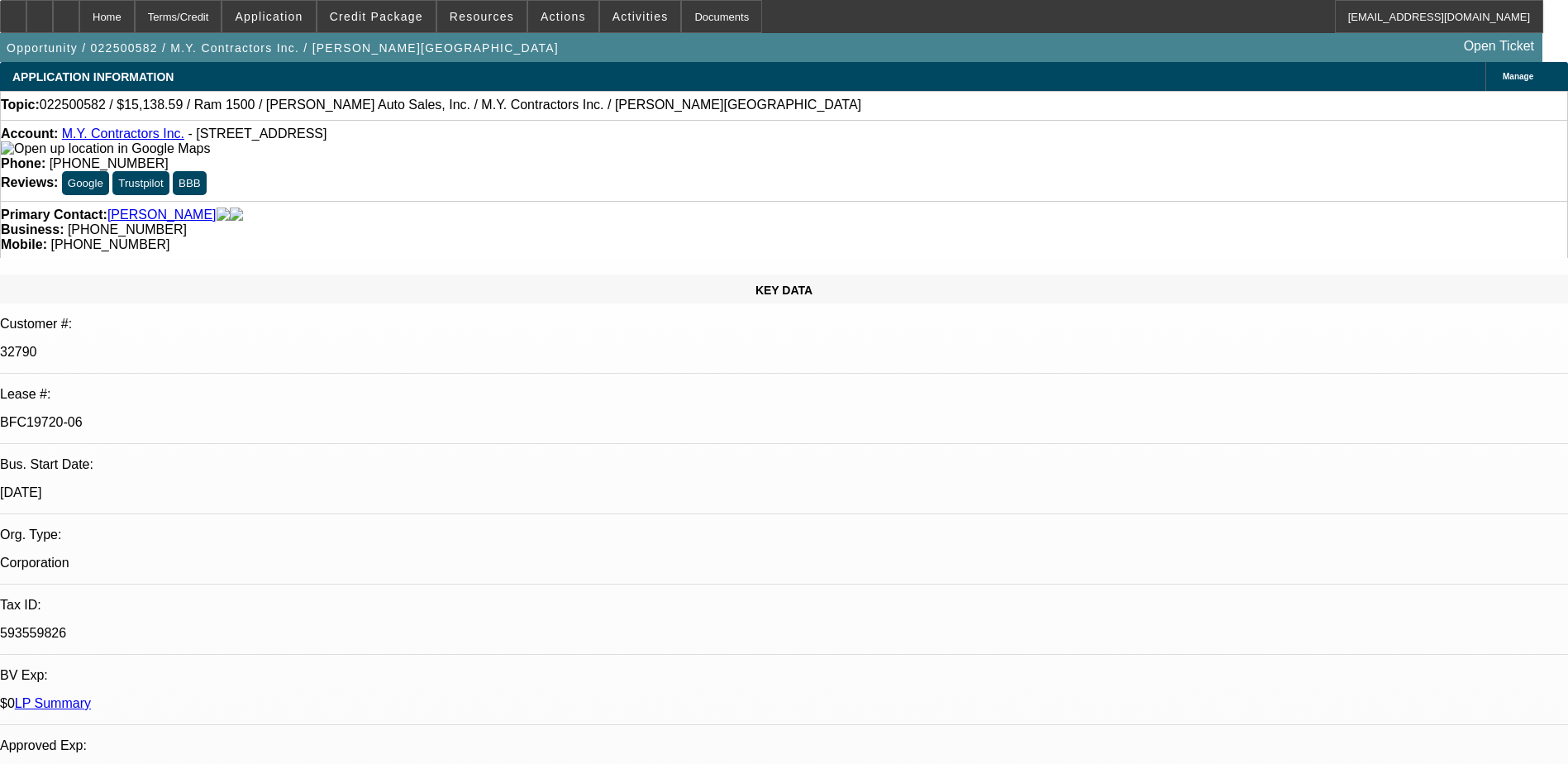
select select "0"
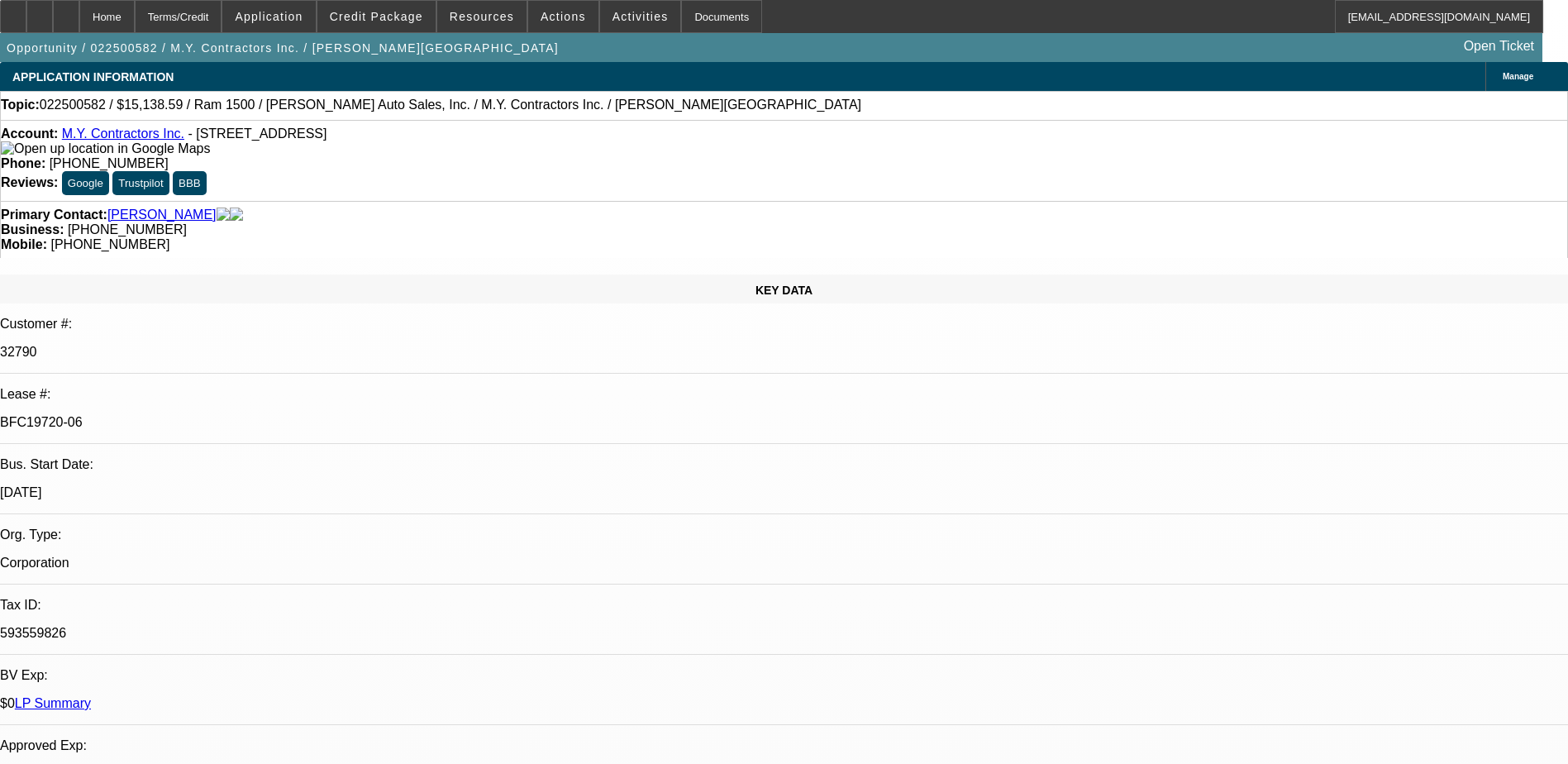
select select "0"
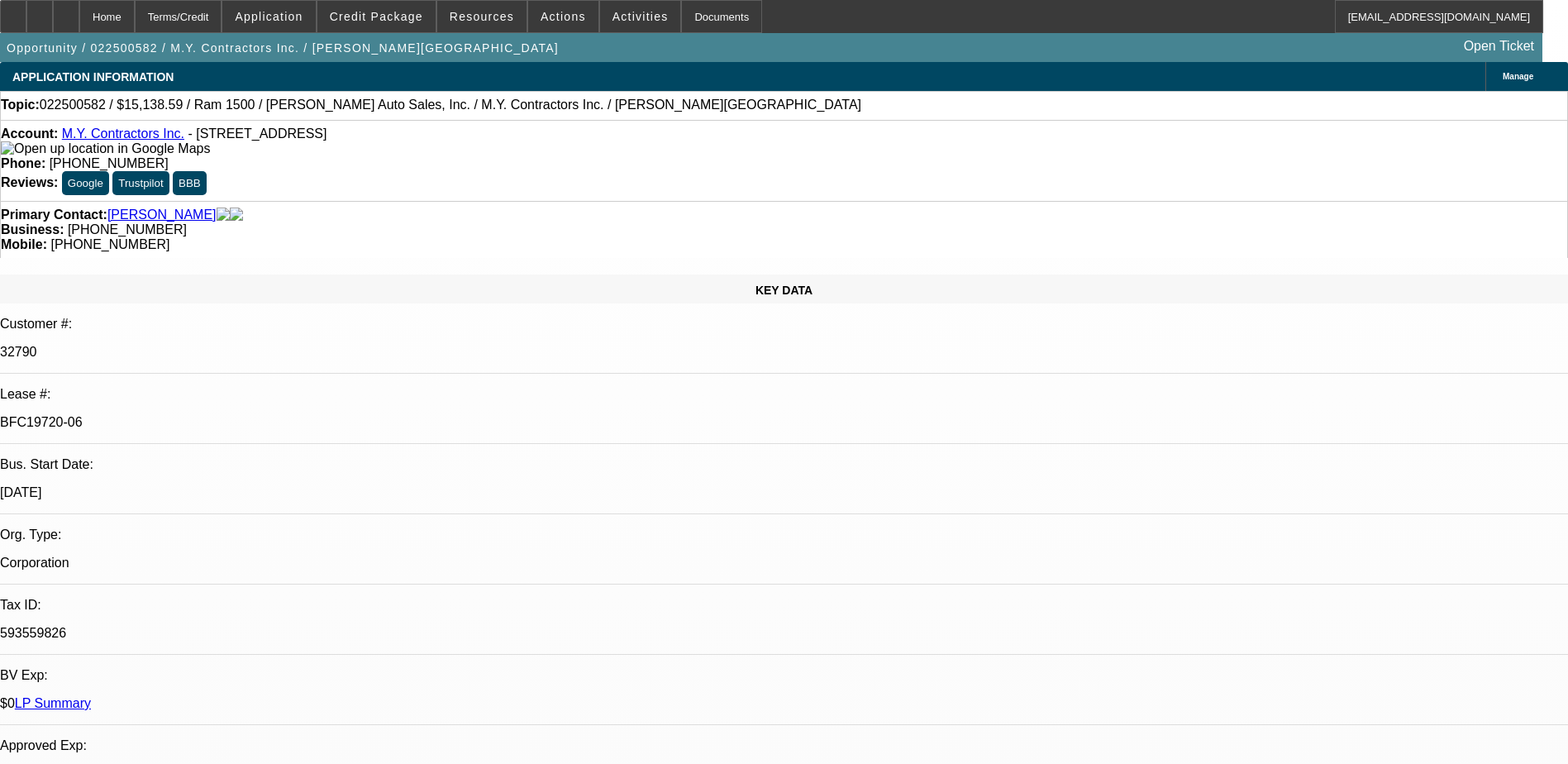
select select "0"
select select "1"
select select "6"
select select "1"
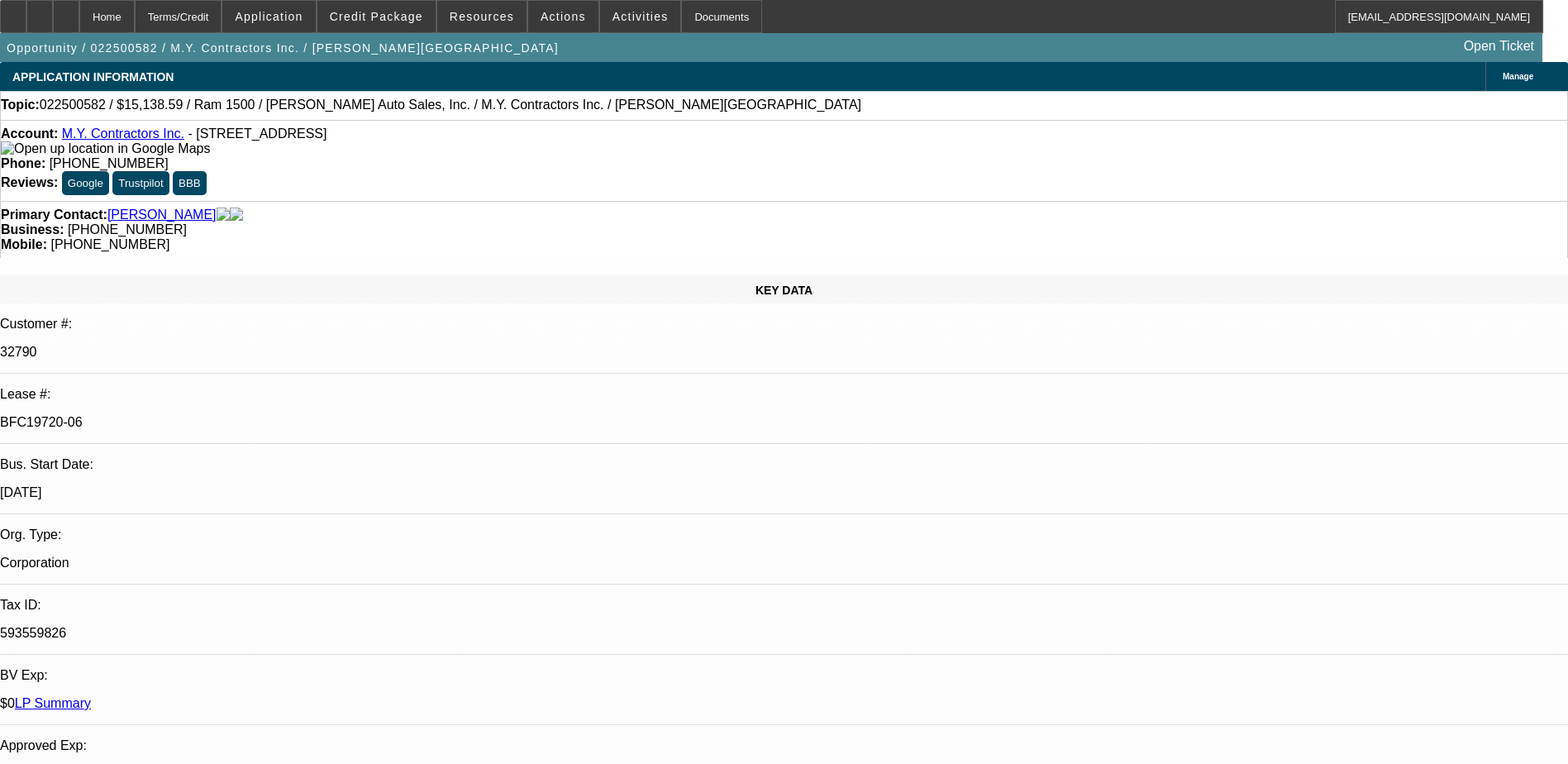
select select "1"
select select "6"
select select "1"
select select "6"
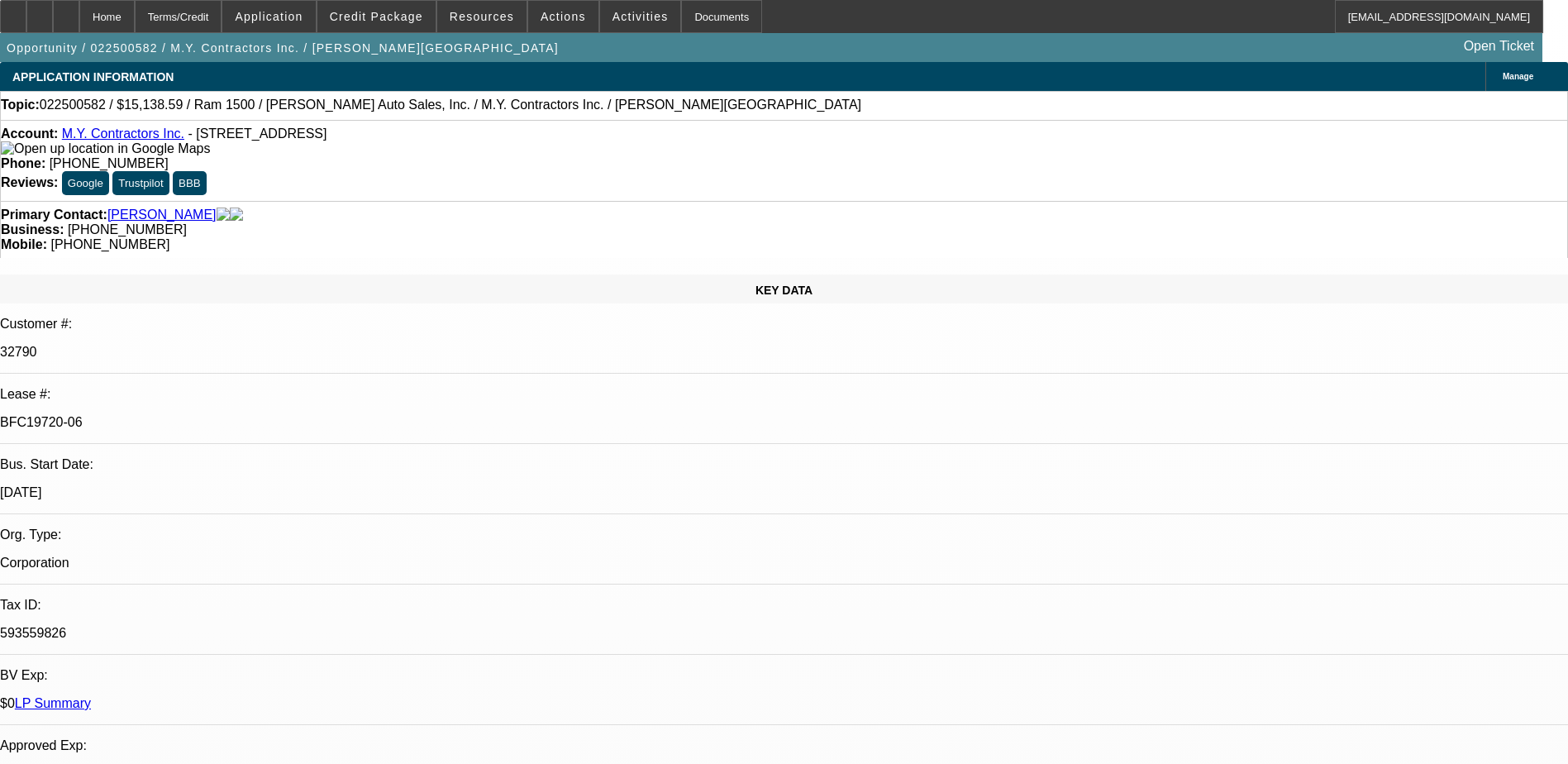
select select "1"
select select "6"
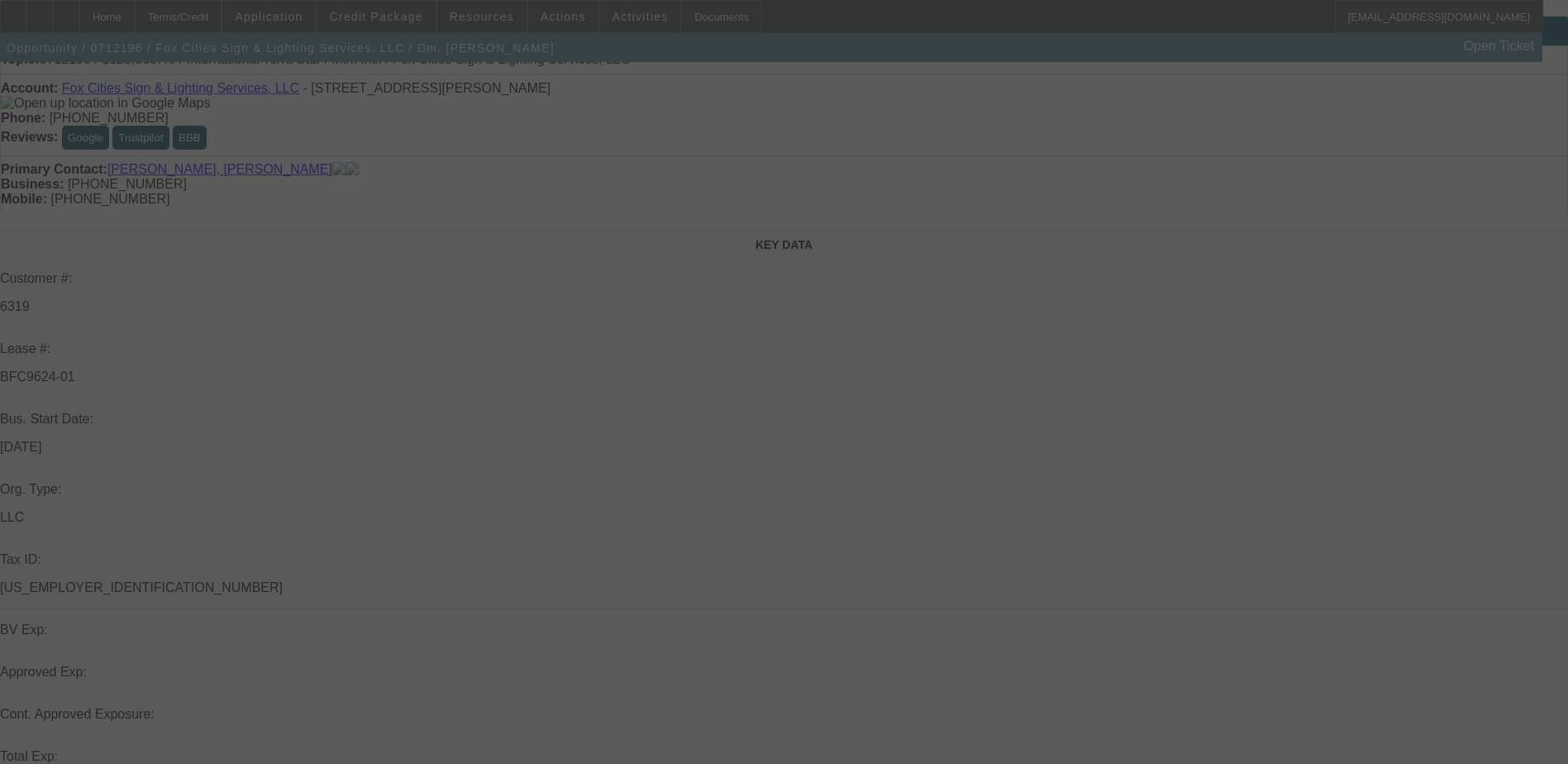
scroll to position [331, 0]
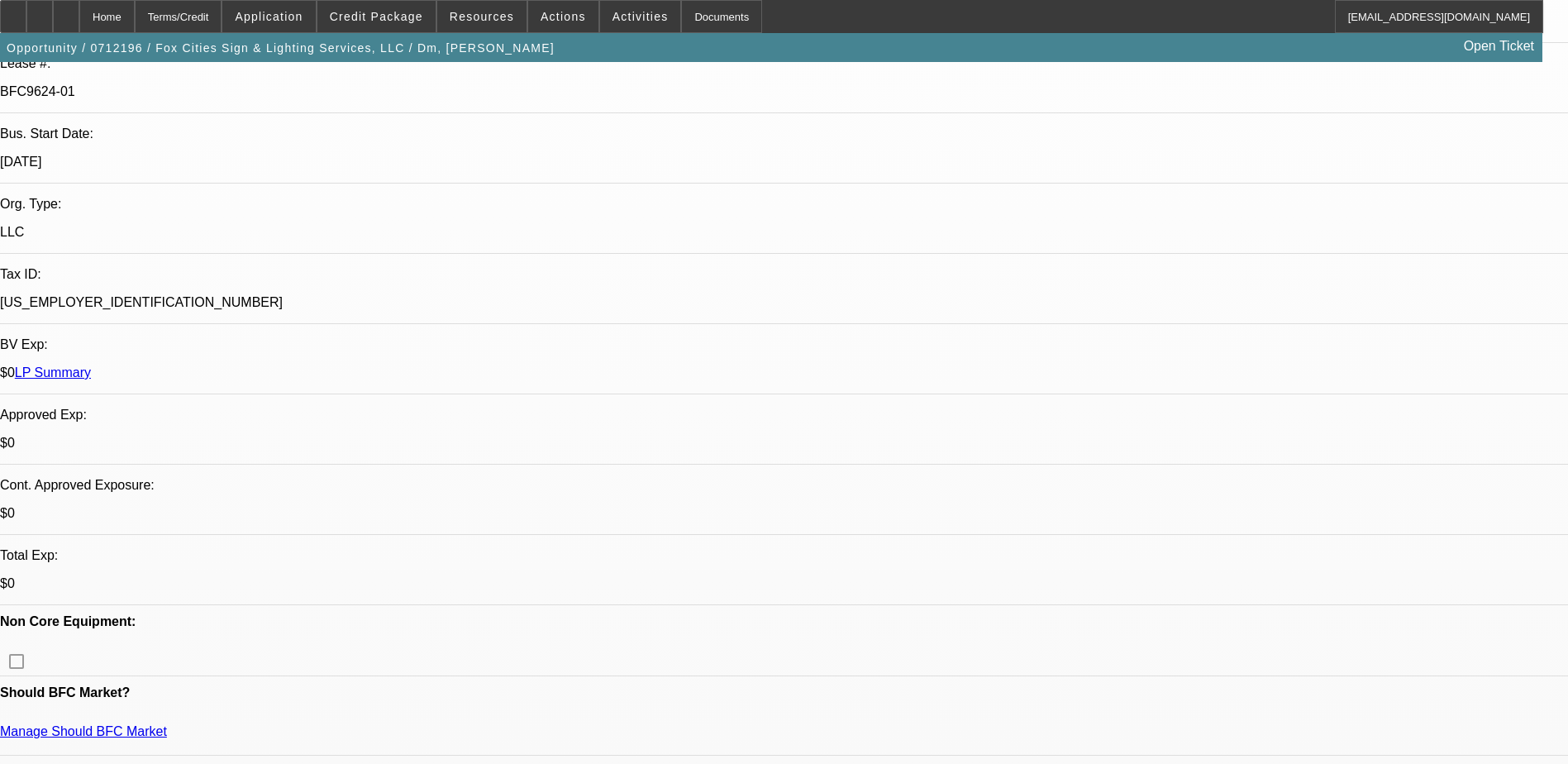
select select "0"
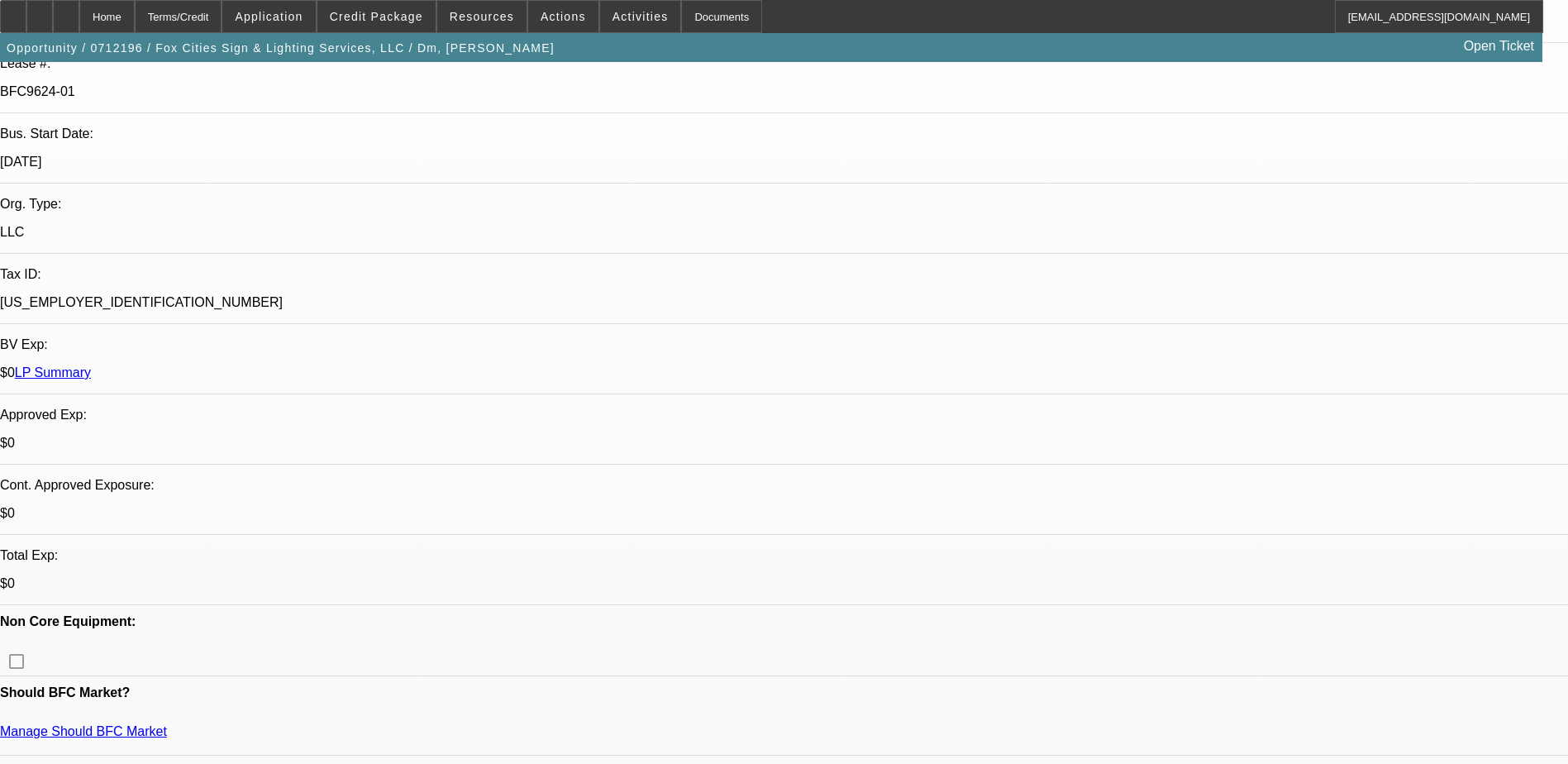
select select "0"
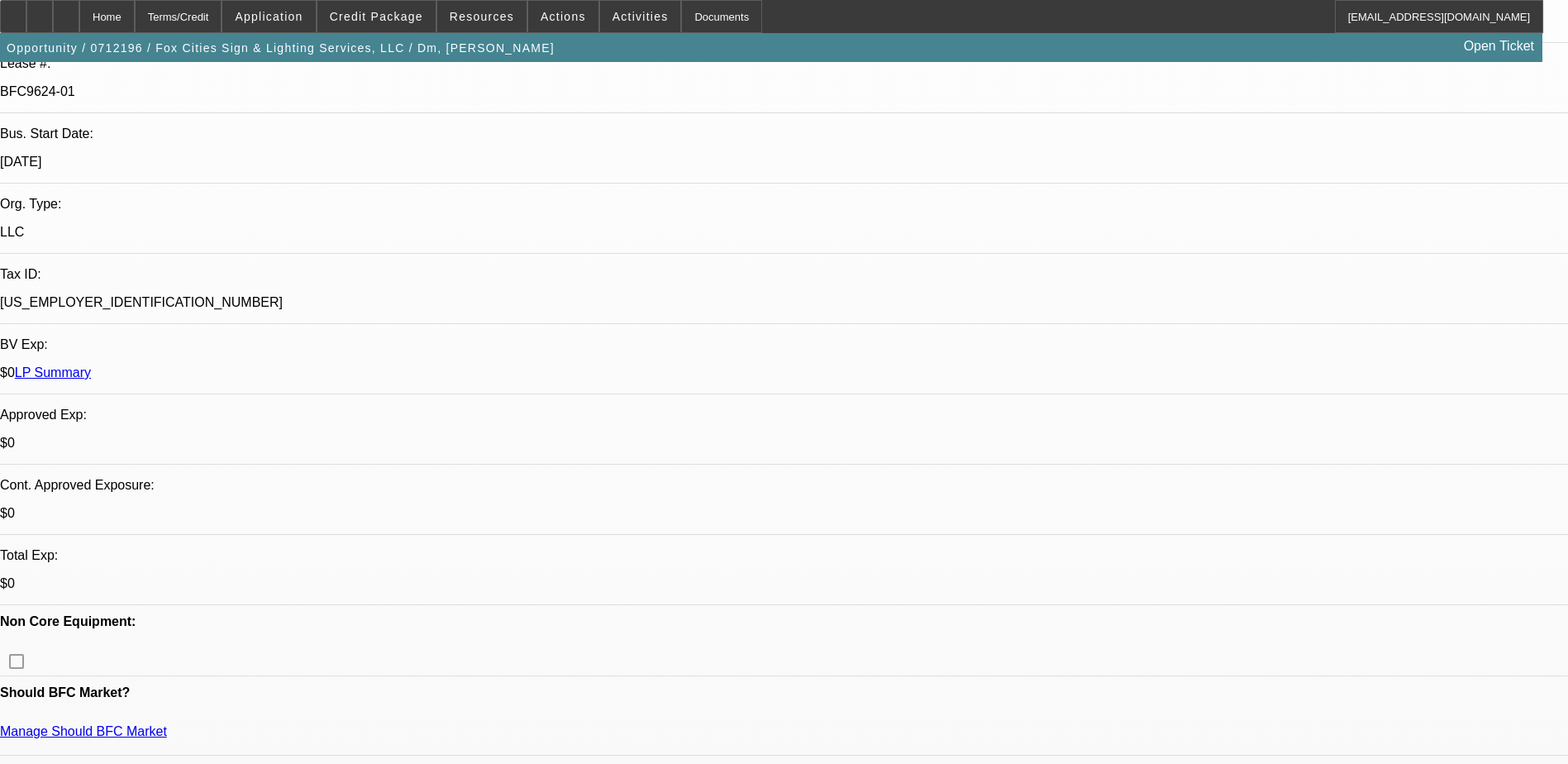
select select "0"
select select "1"
select select "2"
select select "6"
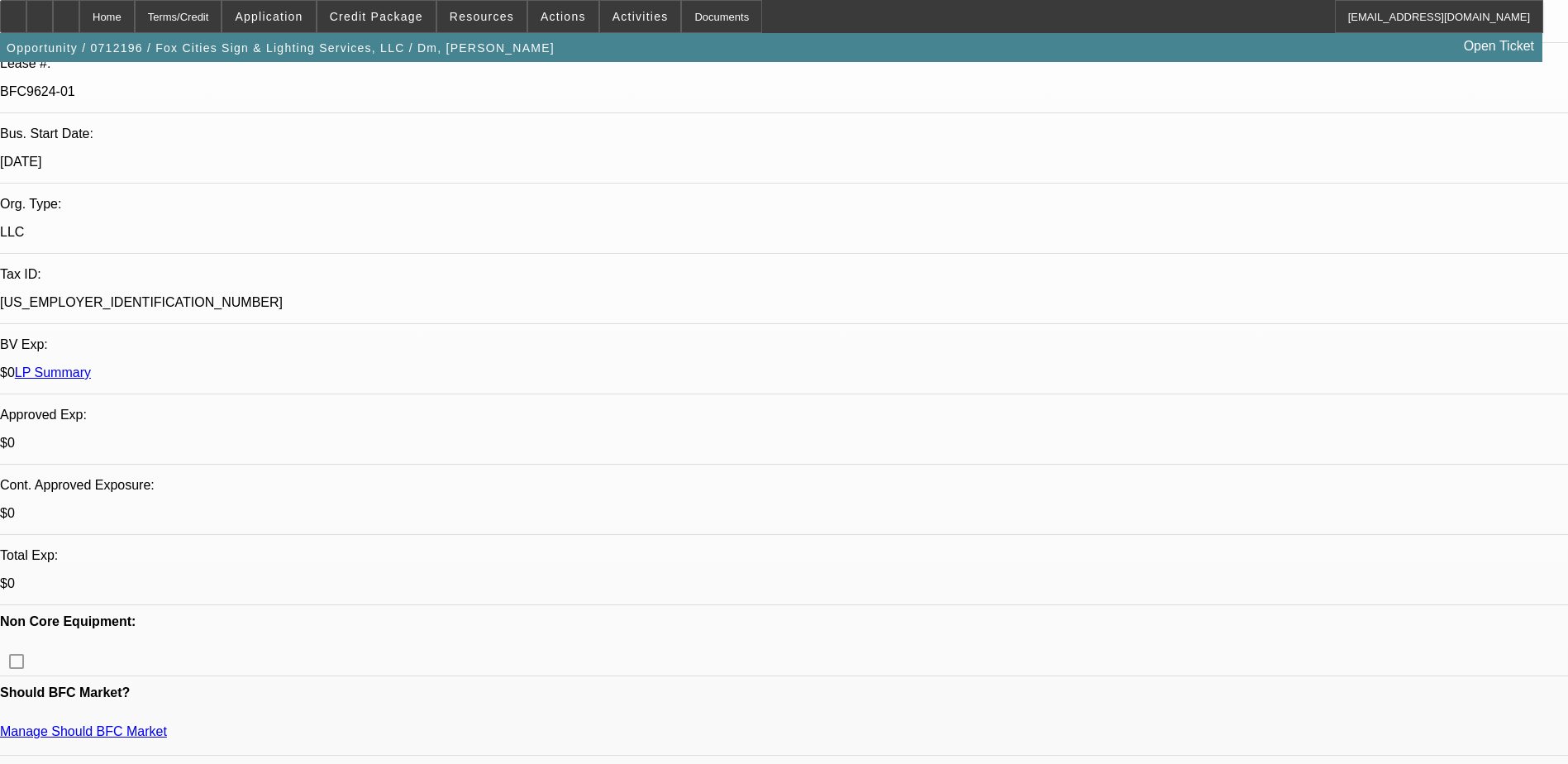
select select "1"
select select "3"
select select "6"
select select "1"
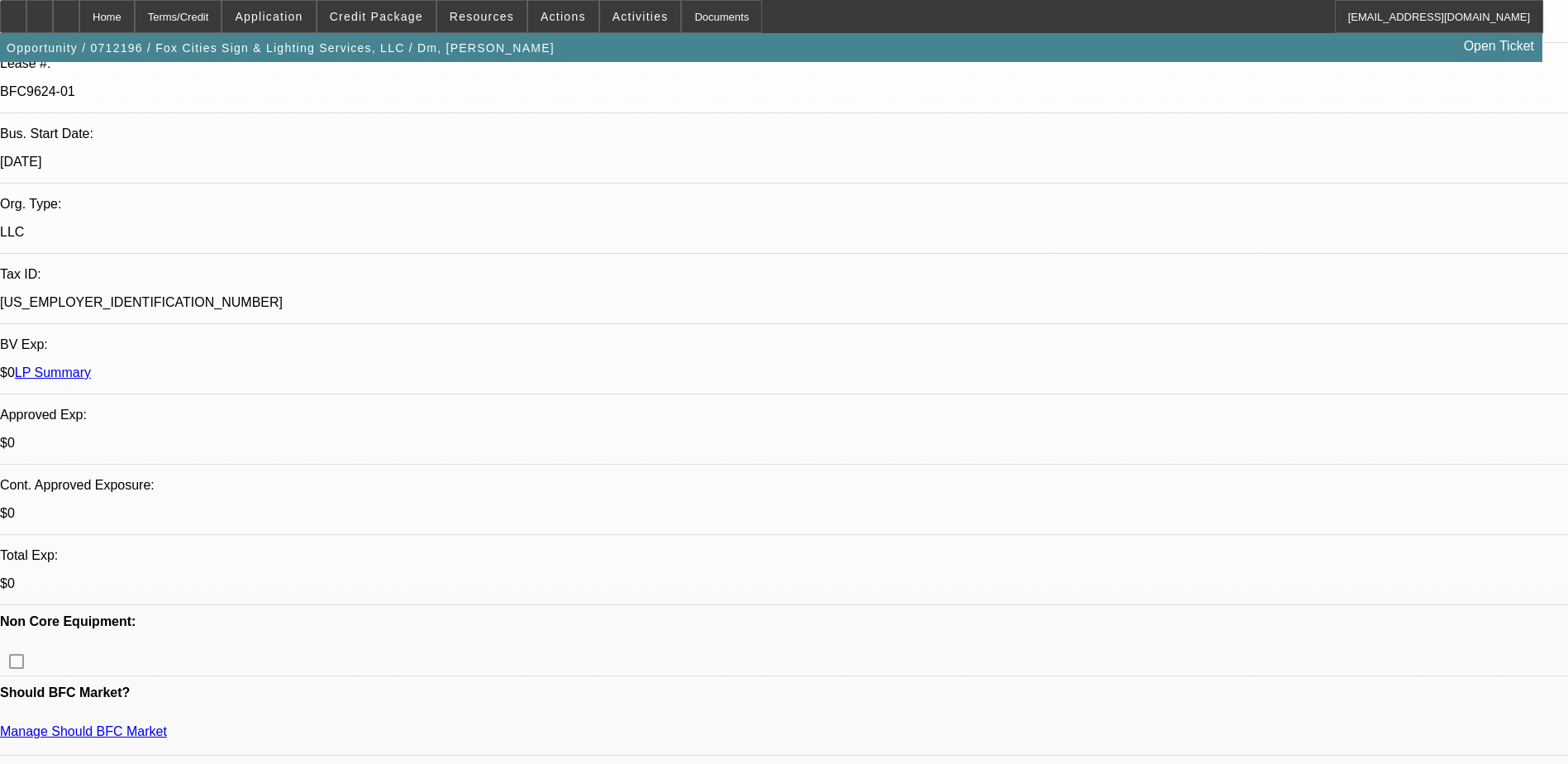
select select "6"
select select "1"
select select "6"
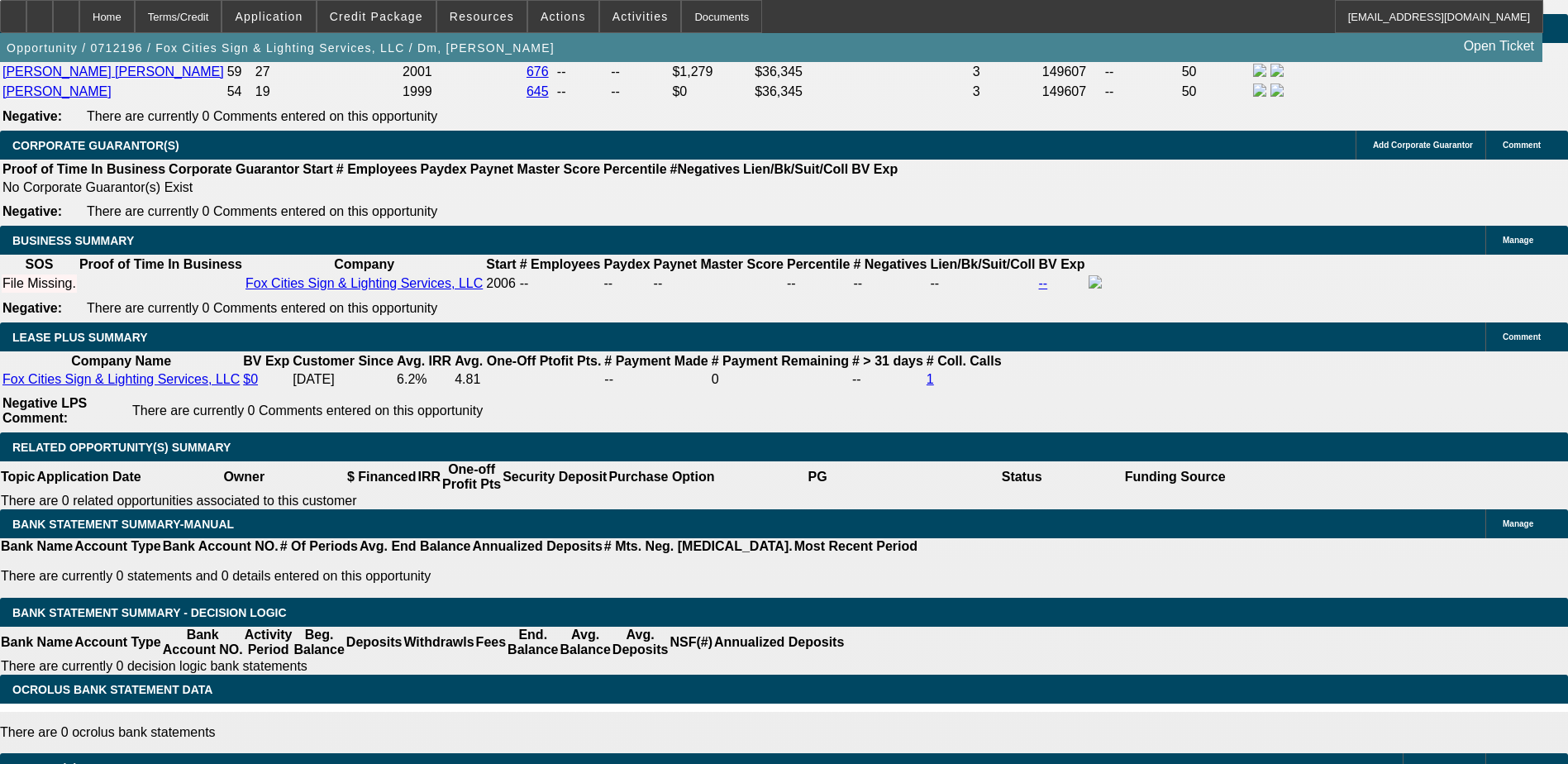
scroll to position [2728, 0]
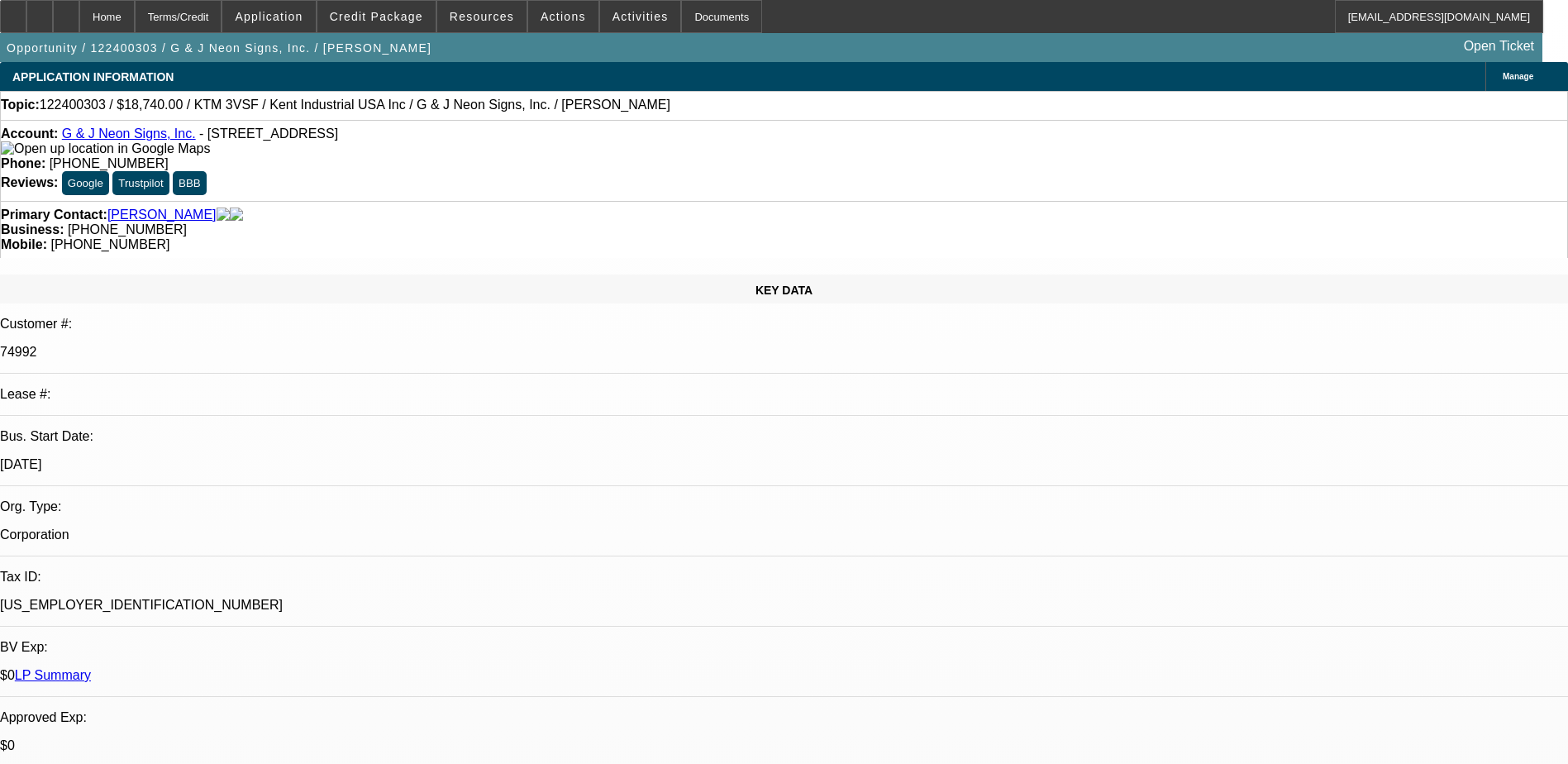
select select "0"
select select "2"
select select "0.1"
select select "0"
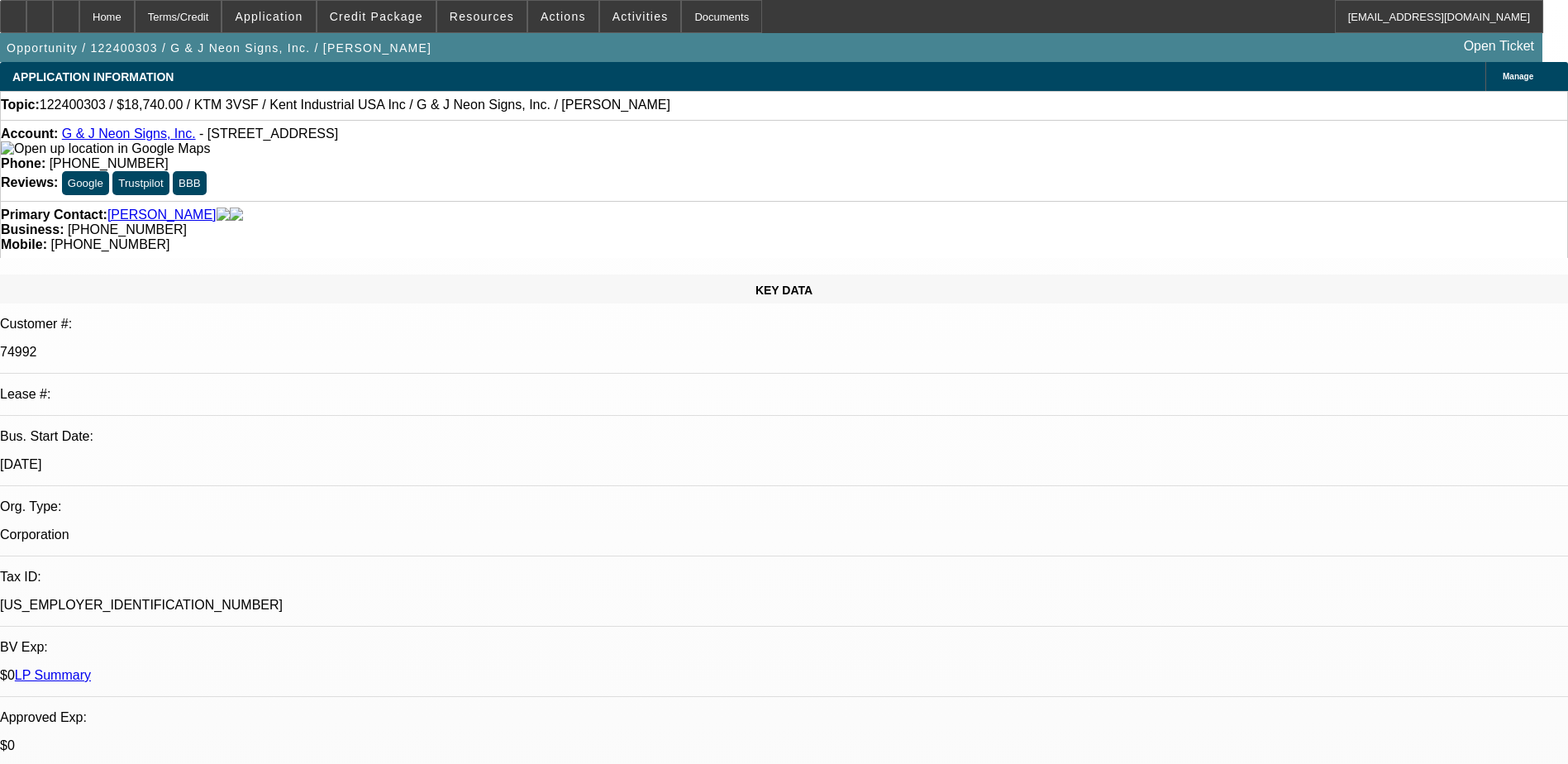
select select "0.1"
select select "1"
select select "2"
select select "4"
select select "1"
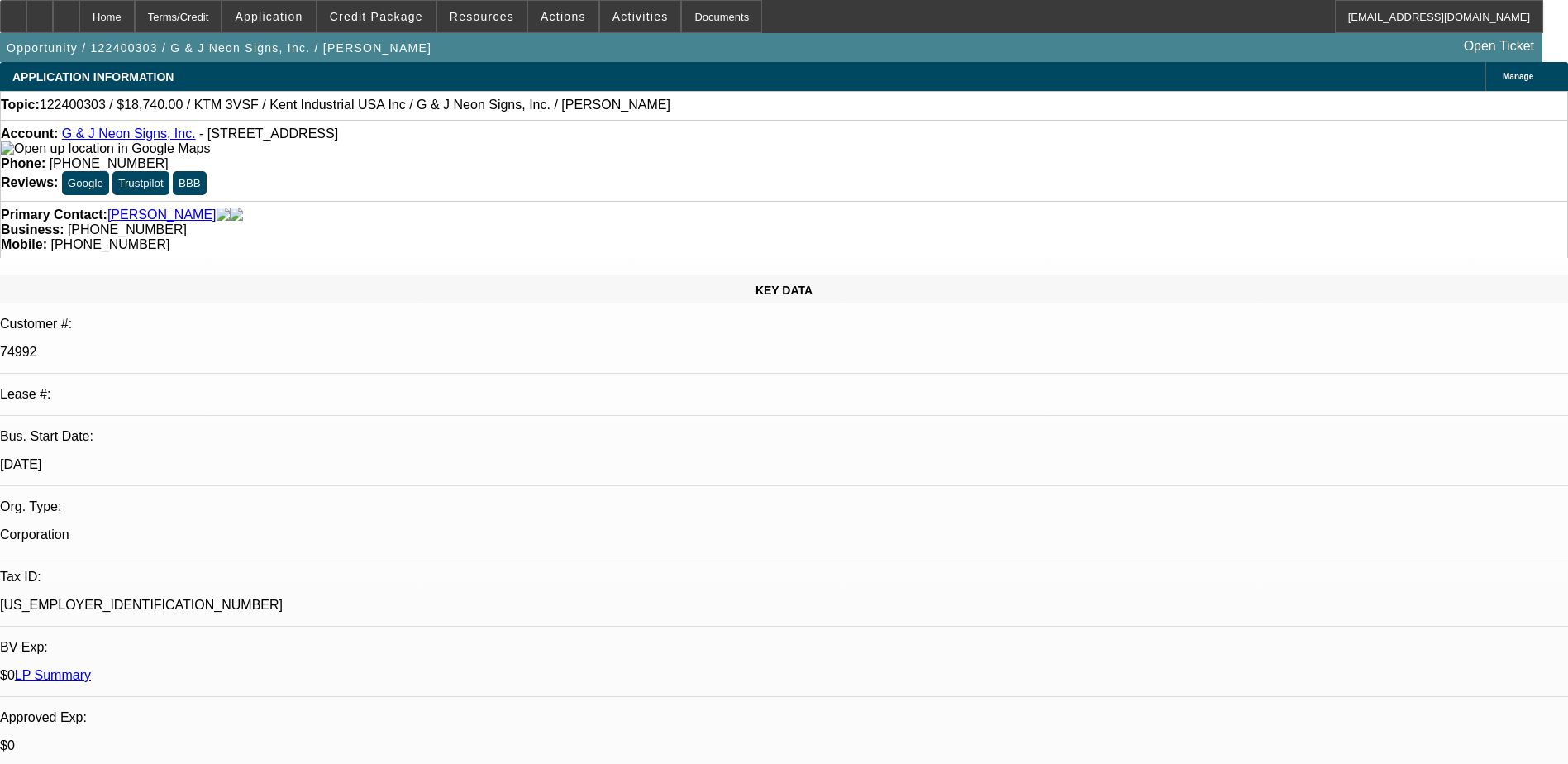
select select "2"
select select "4"
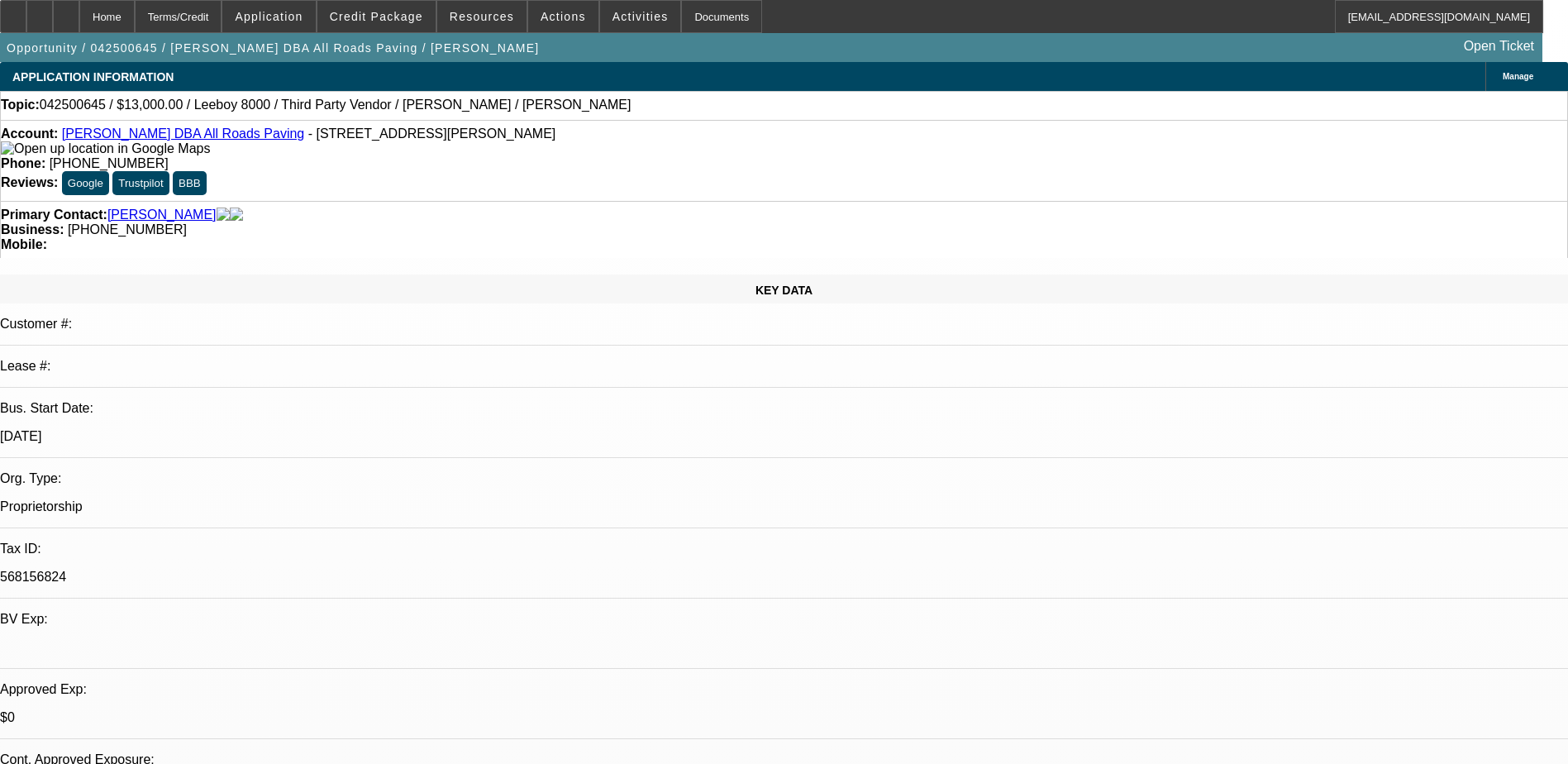
select select "0"
select select "3"
select select "0.1"
select select "5"
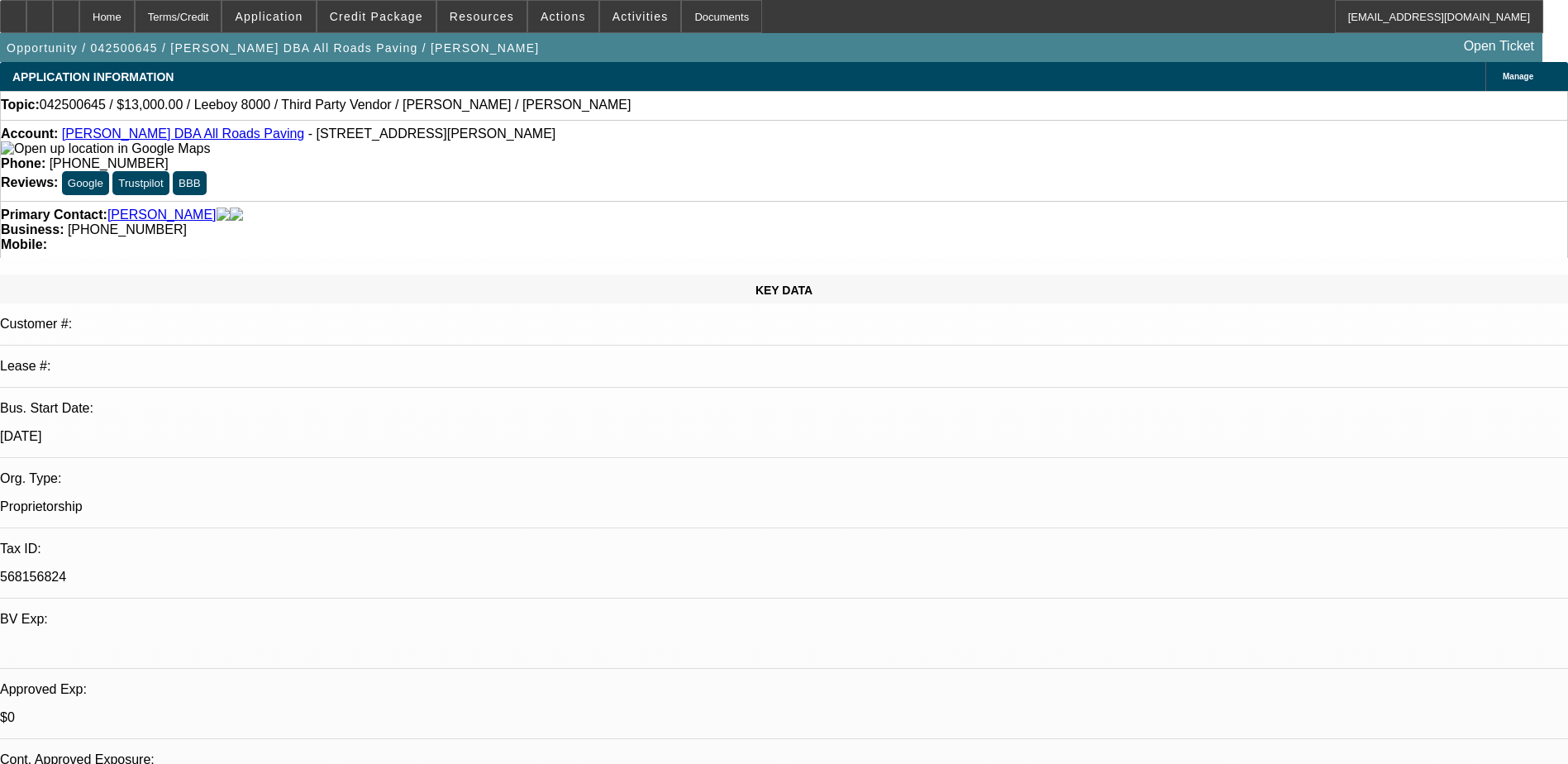
select select "0"
select select "3"
select select "0.1"
select select "5"
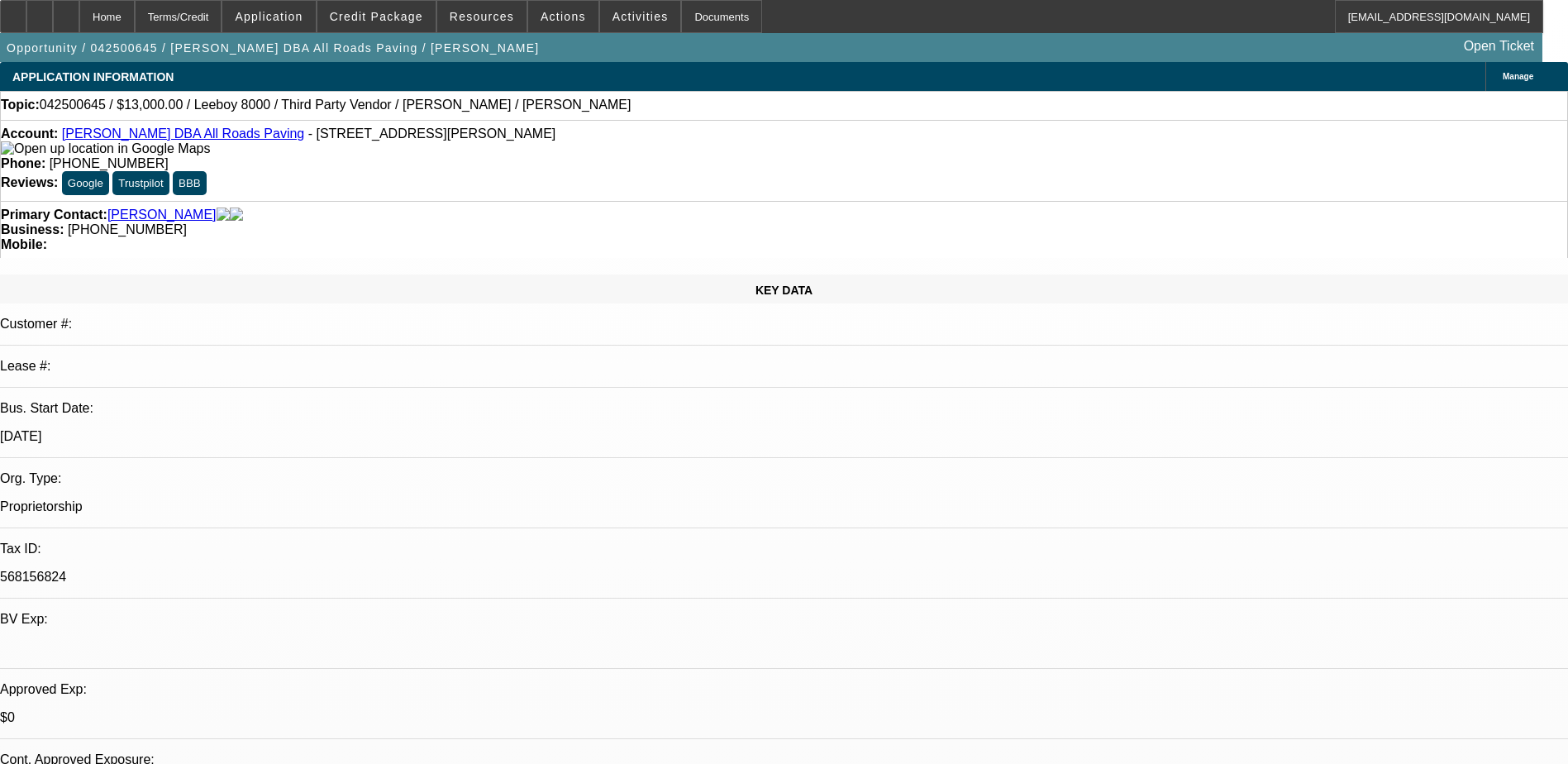
select select "0"
select select "3"
select select "0.1"
select select "5"
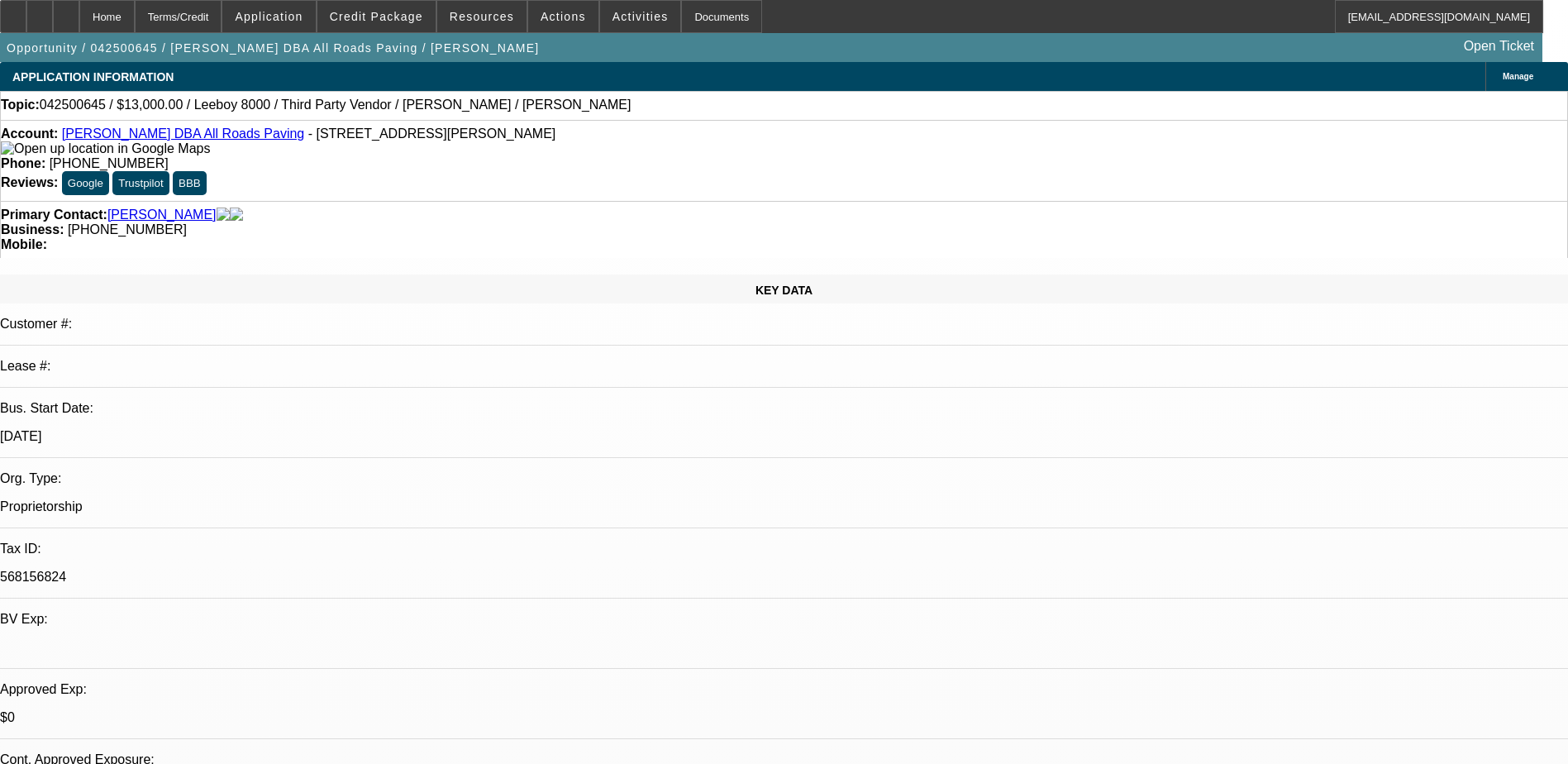
select select "0"
select select "3"
select select "0.1"
select select "5"
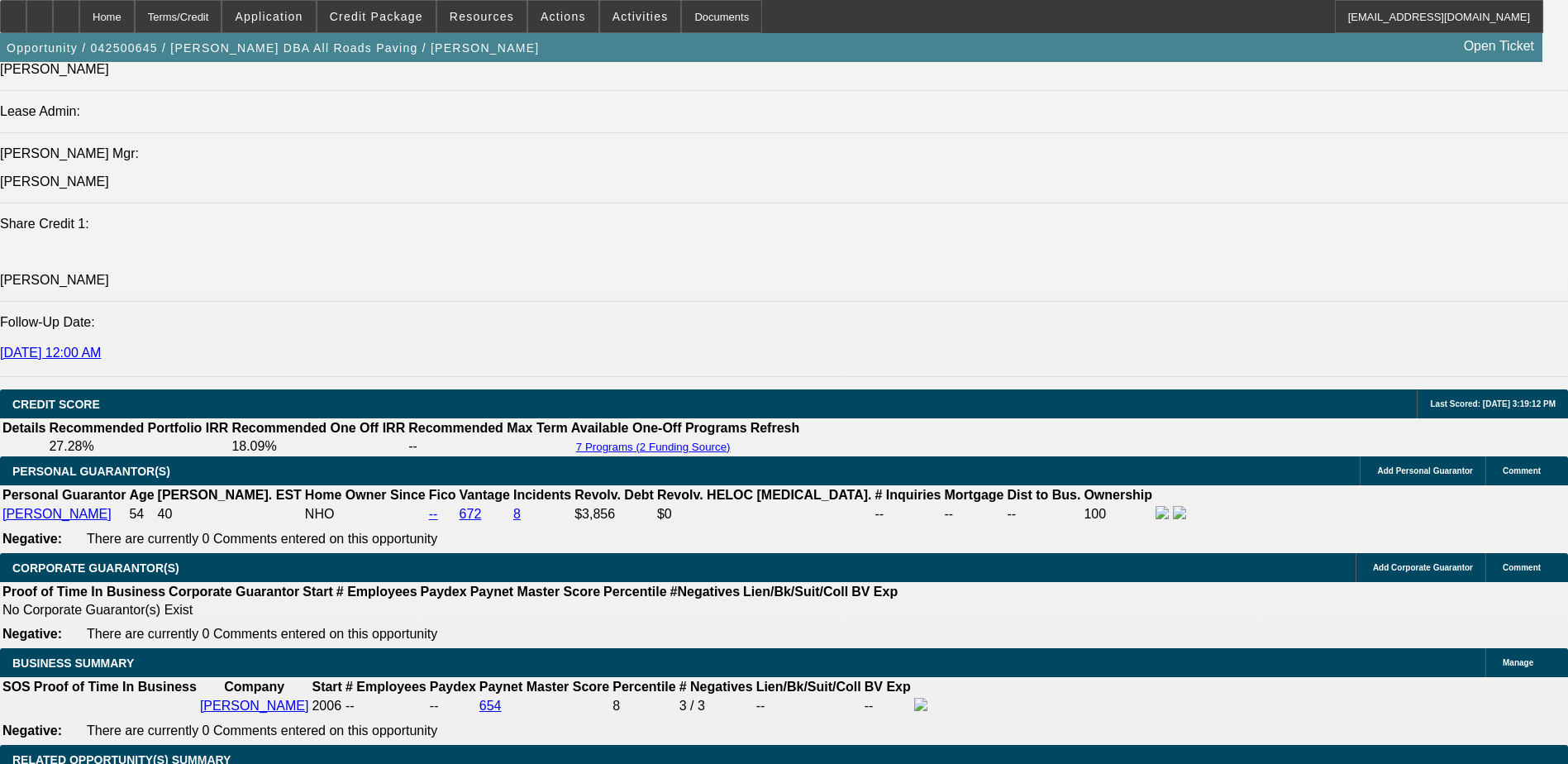
scroll to position [1984, 0]
